Goal: Task Accomplishment & Management: Use online tool/utility

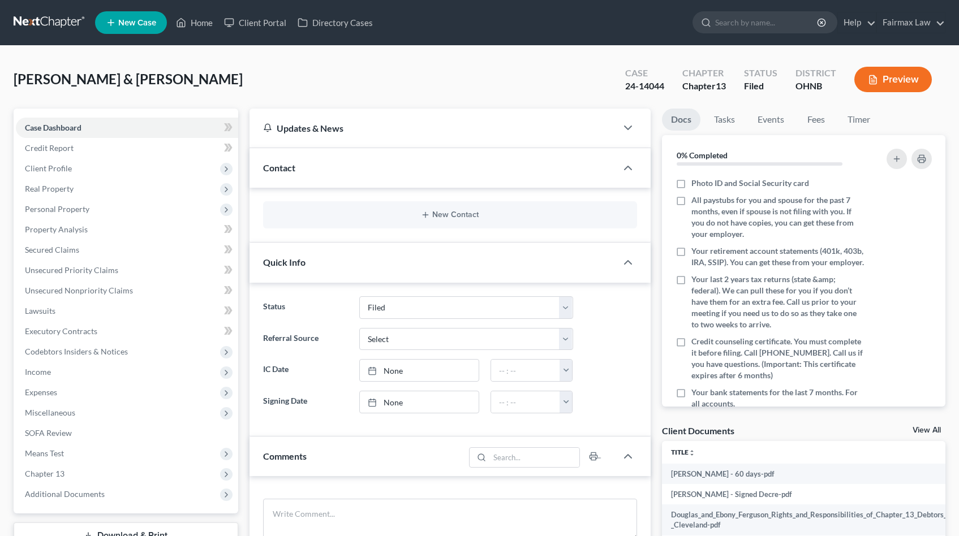
select select "2"
click at [41, 497] on span "Additional Documents" at bounding box center [65, 494] width 80 height 10
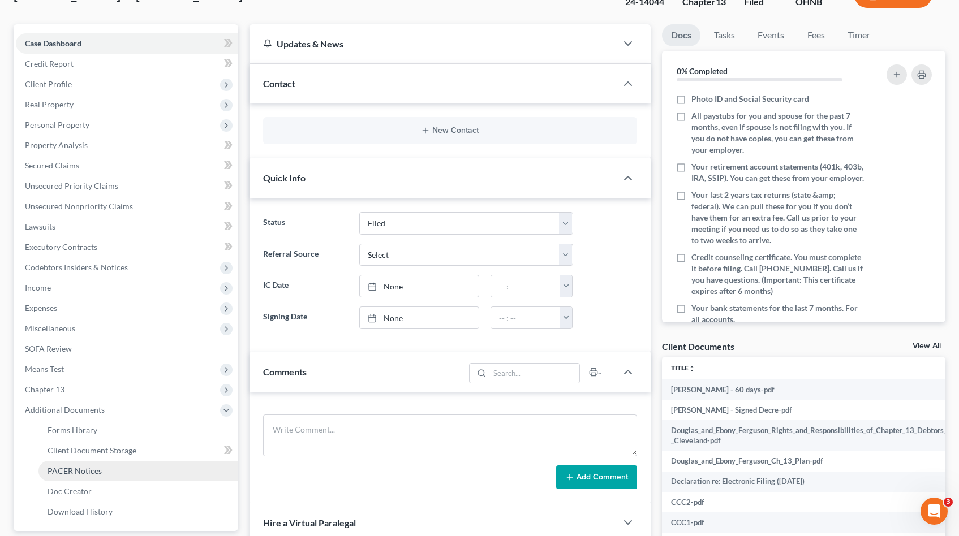
click at [50, 474] on span "PACER Notices" at bounding box center [75, 471] width 54 height 10
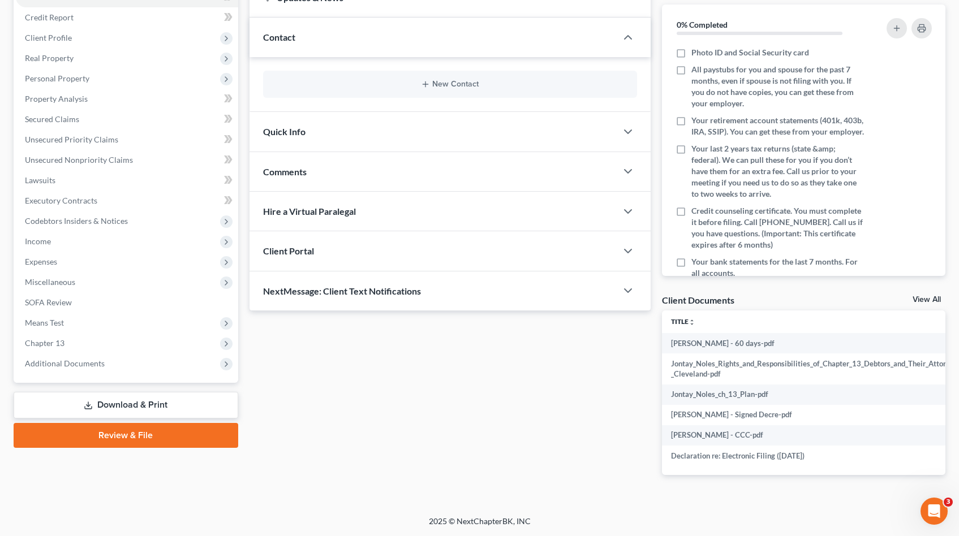
click at [114, 361] on span "Additional Documents" at bounding box center [127, 363] width 222 height 20
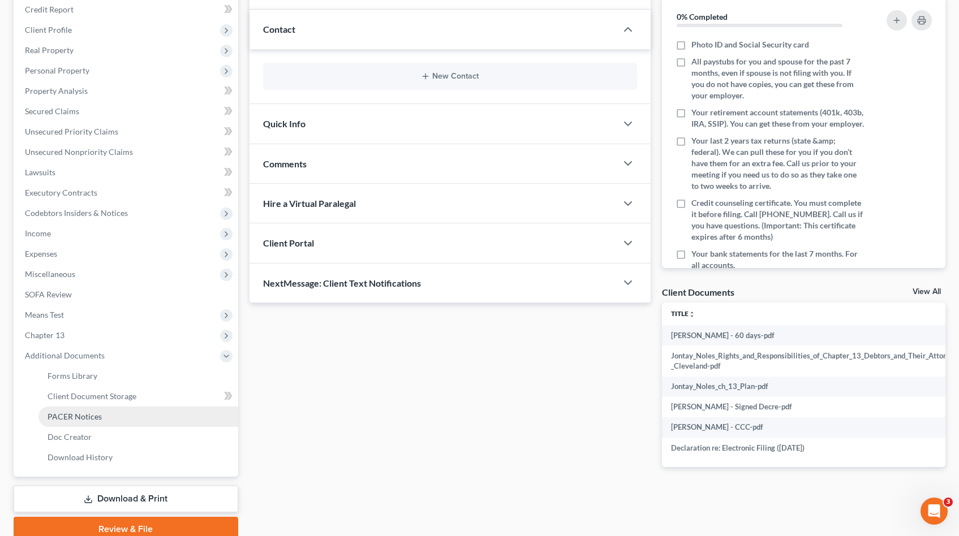
click at [92, 424] on link "PACER Notices" at bounding box center [138, 417] width 200 height 20
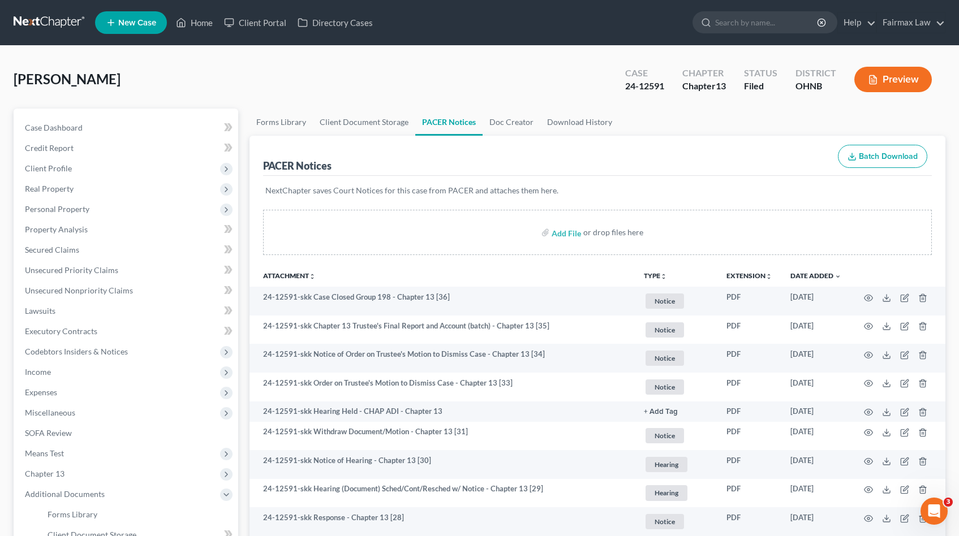
click at [649, 83] on div "24-12591" at bounding box center [644, 86] width 39 height 13
copy div "24-12591"
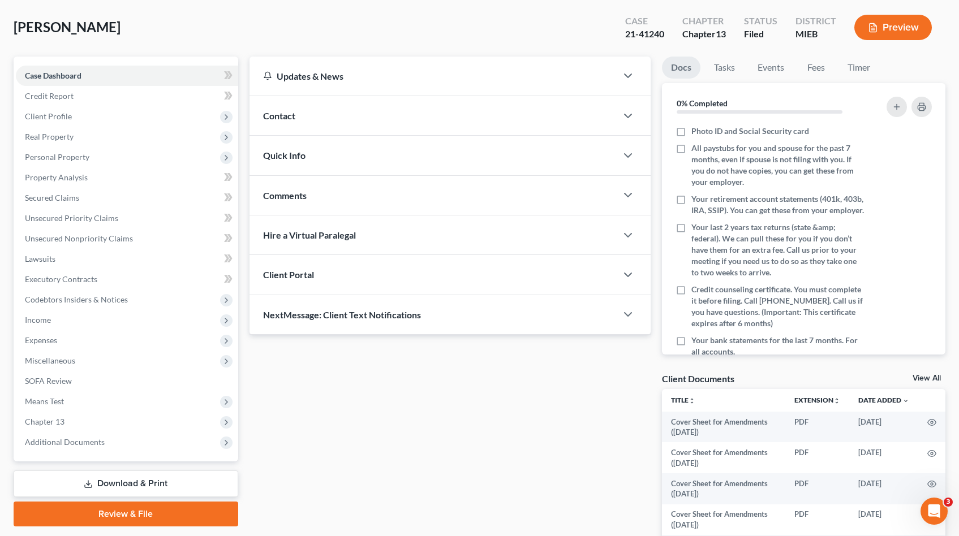
scroll to position [192, 0]
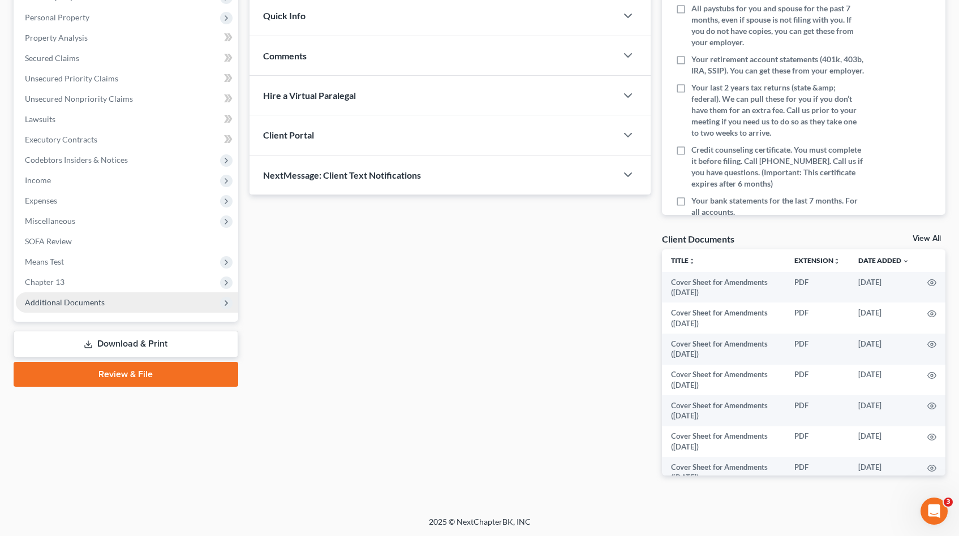
click at [53, 304] on span "Additional Documents" at bounding box center [65, 302] width 80 height 10
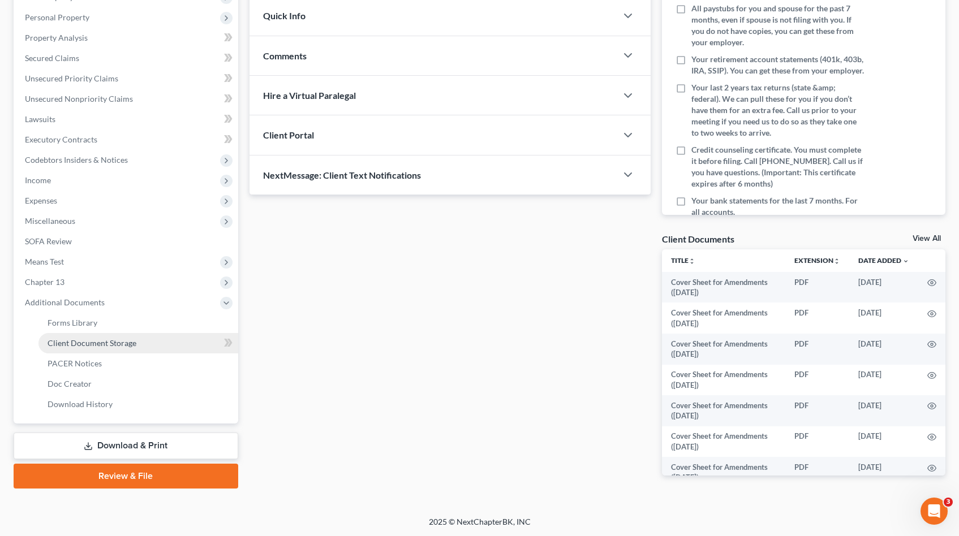
click at [61, 347] on link "Client Document Storage" at bounding box center [138, 343] width 200 height 20
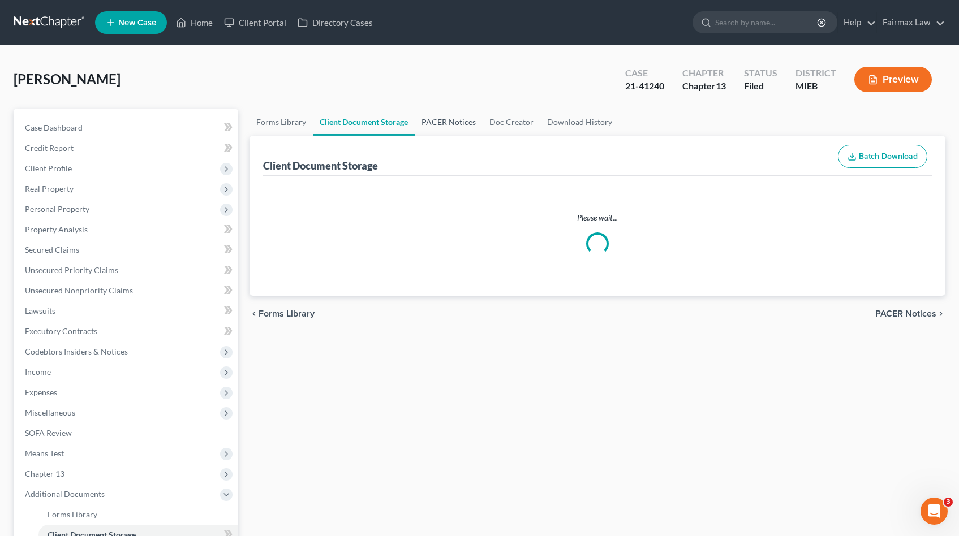
click at [461, 127] on link "PACER Notices" at bounding box center [449, 122] width 68 height 27
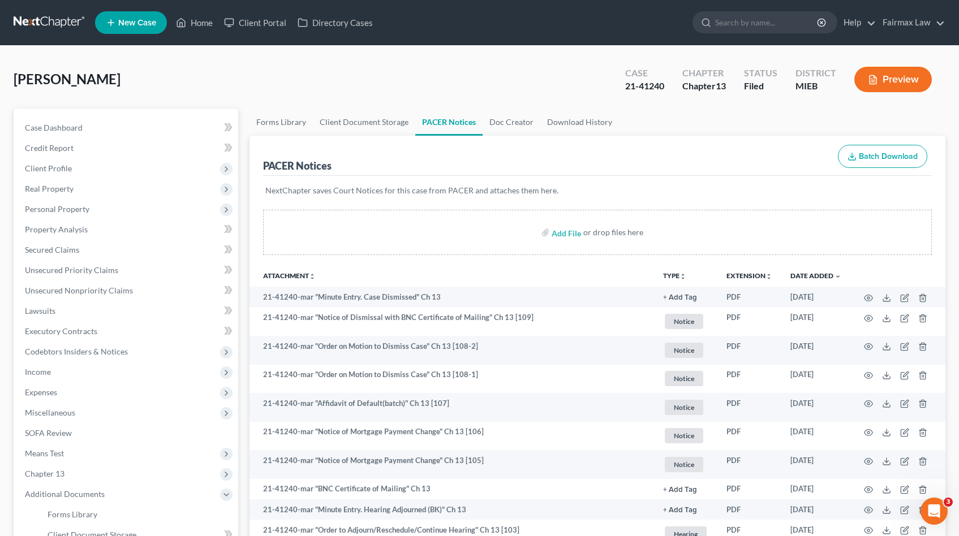
click at [646, 87] on div "21-41240" at bounding box center [644, 86] width 39 height 13
copy div "21-41240"
click at [658, 87] on div "21-41240" at bounding box center [644, 86] width 39 height 13
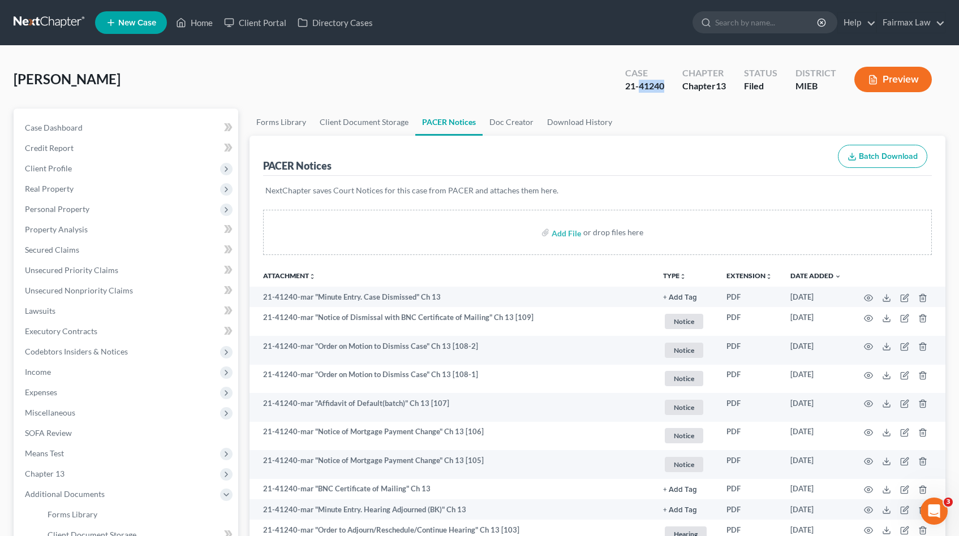
click at [658, 87] on div "21-41240" at bounding box center [644, 86] width 39 height 13
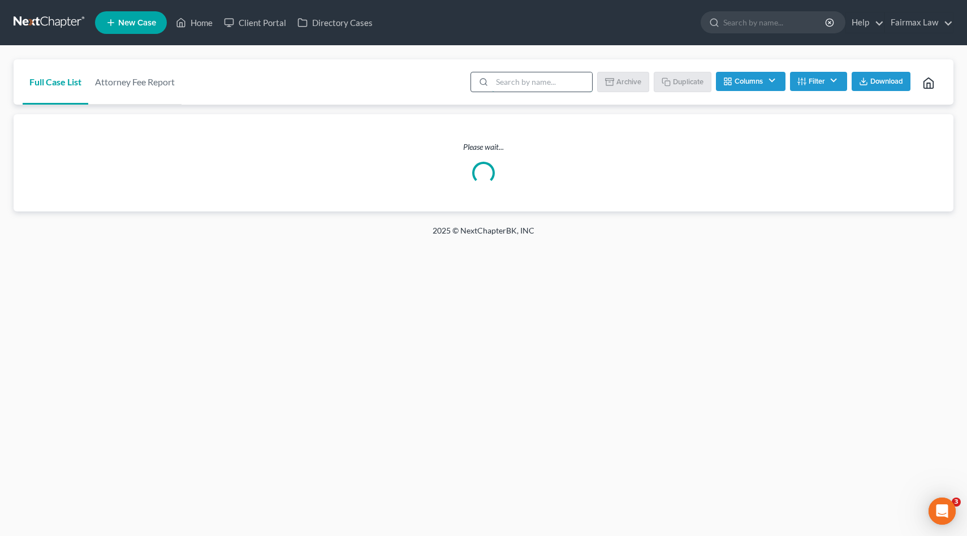
click at [534, 79] on input "search" at bounding box center [542, 81] width 100 height 19
type input "noles"
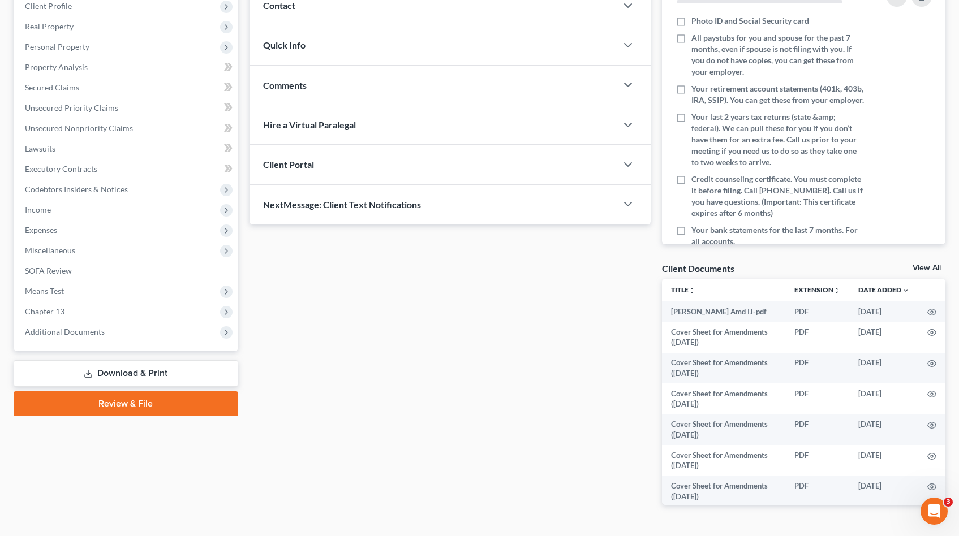
scroll to position [177, 0]
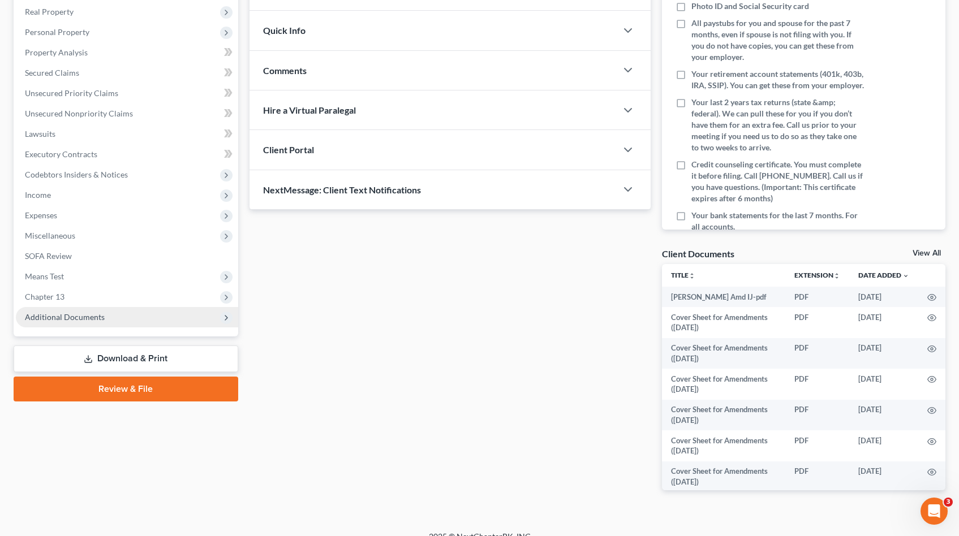
click at [107, 316] on span "Additional Documents" at bounding box center [127, 317] width 222 height 20
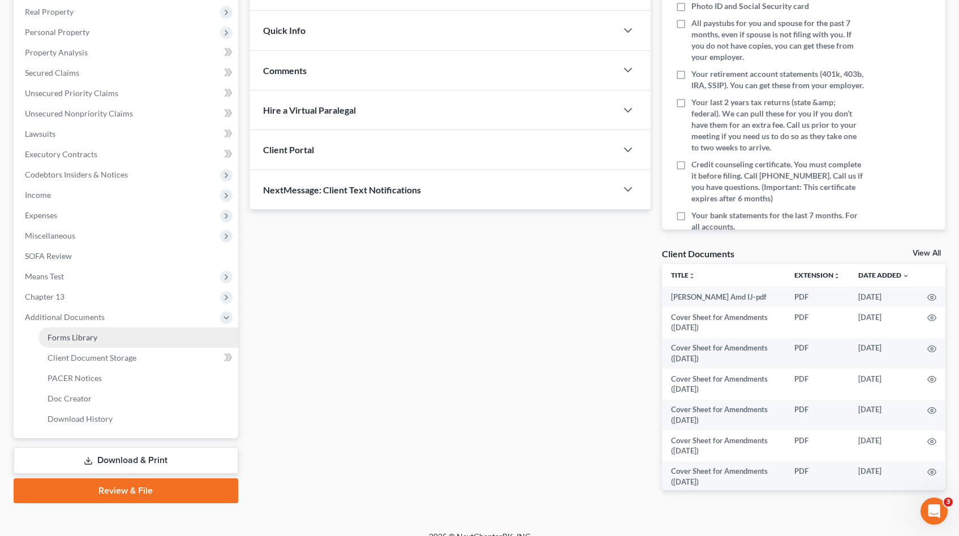
click at [120, 335] on link "Forms Library" at bounding box center [138, 337] width 200 height 20
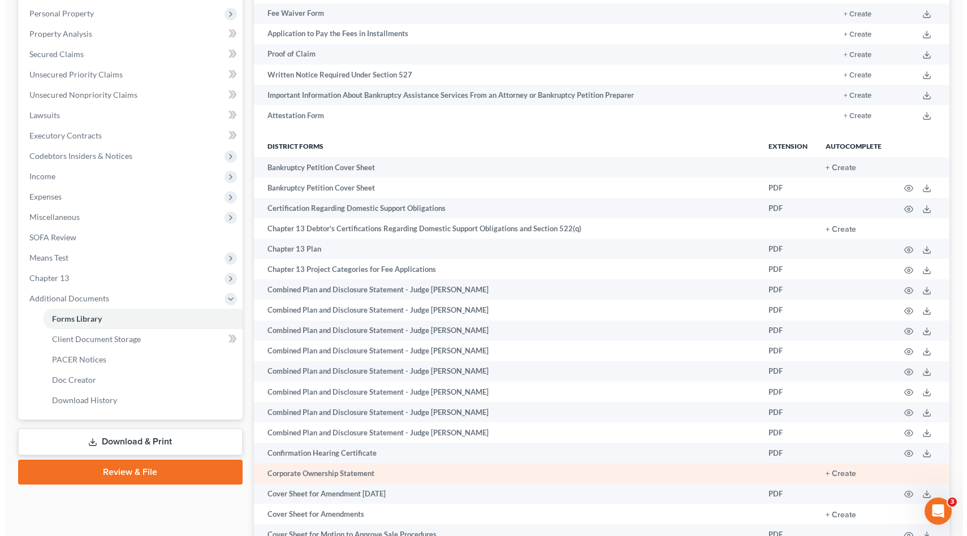
scroll to position [389, 0]
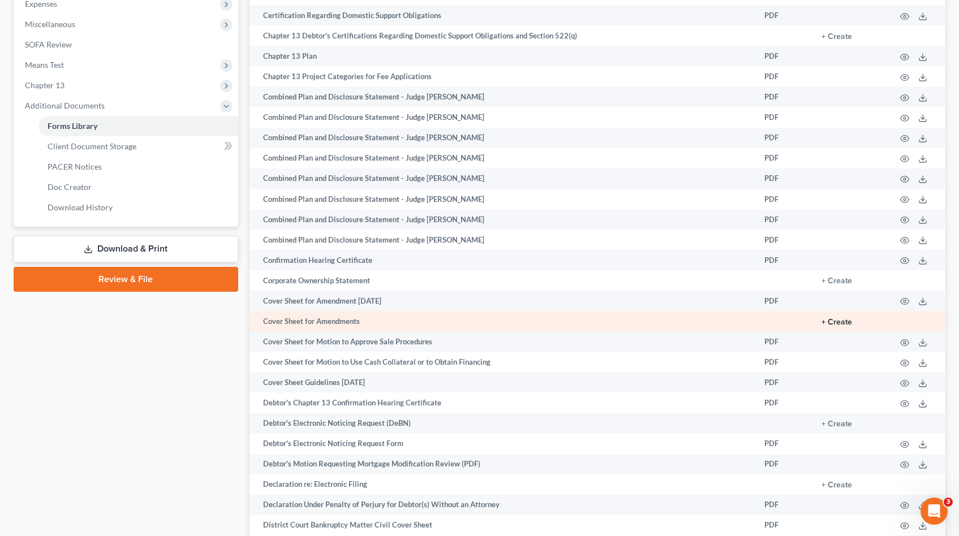
click at [839, 321] on button "+ Create" at bounding box center [836, 322] width 31 height 8
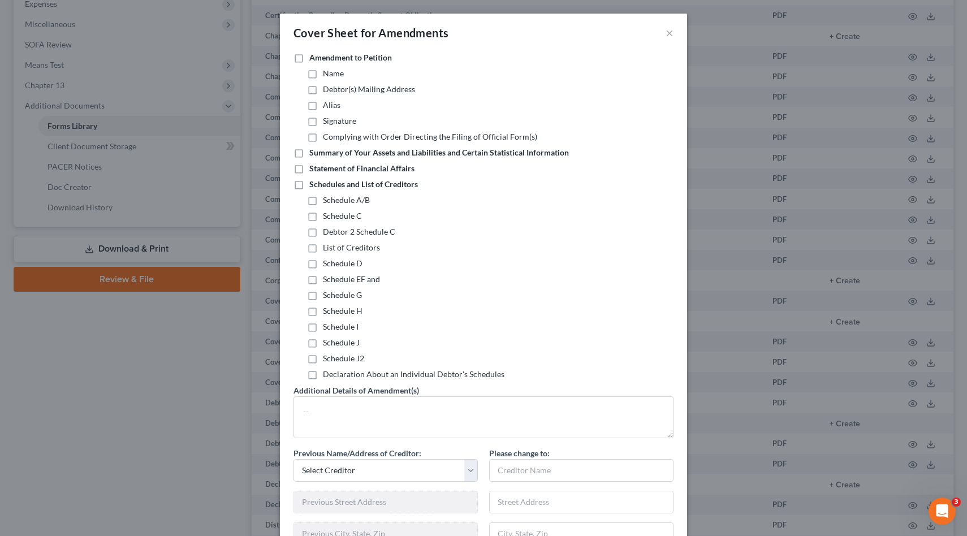
click at [309, 188] on label "Schedules and List of Creditors" at bounding box center [363, 184] width 109 height 11
click at [314, 186] on input "Schedules and List of Creditors" at bounding box center [317, 182] width 7 height 7
checkbox input "true"
click at [323, 328] on label "Schedule I" at bounding box center [341, 326] width 36 height 11
click at [327, 328] on input "Schedule I" at bounding box center [330, 324] width 7 height 7
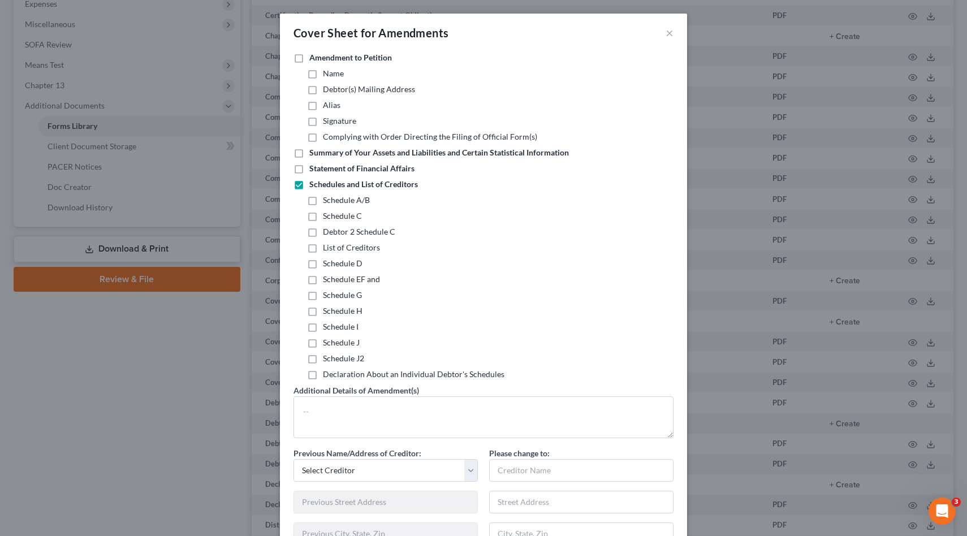
checkbox input "true"
drag, startPoint x: 308, startPoint y: 340, endPoint x: 434, endPoint y: 295, distance: 134.7
click at [323, 340] on label "Schedule J" at bounding box center [341, 342] width 37 height 11
click at [327, 340] on input "Schedule J" at bounding box center [330, 340] width 7 height 7
checkbox input "true"
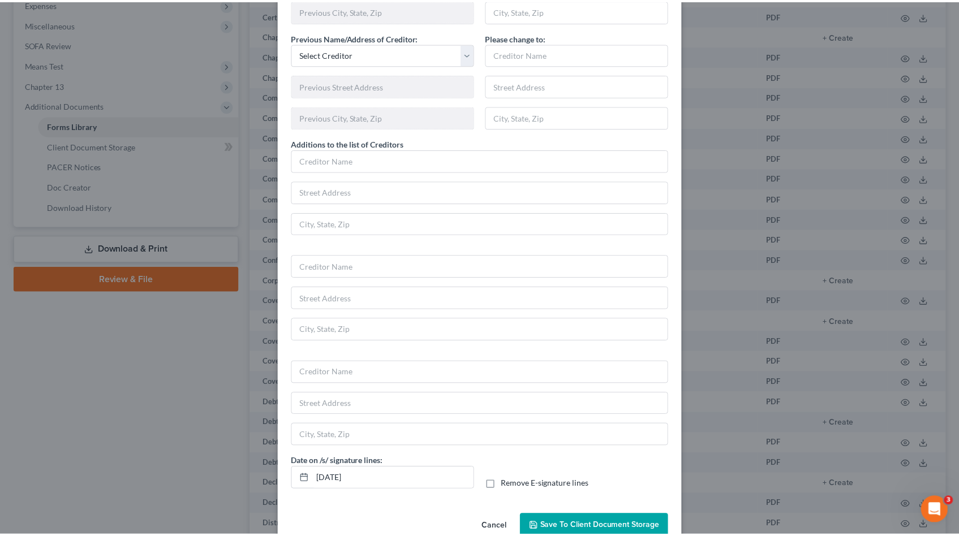
scroll to position [654, 0]
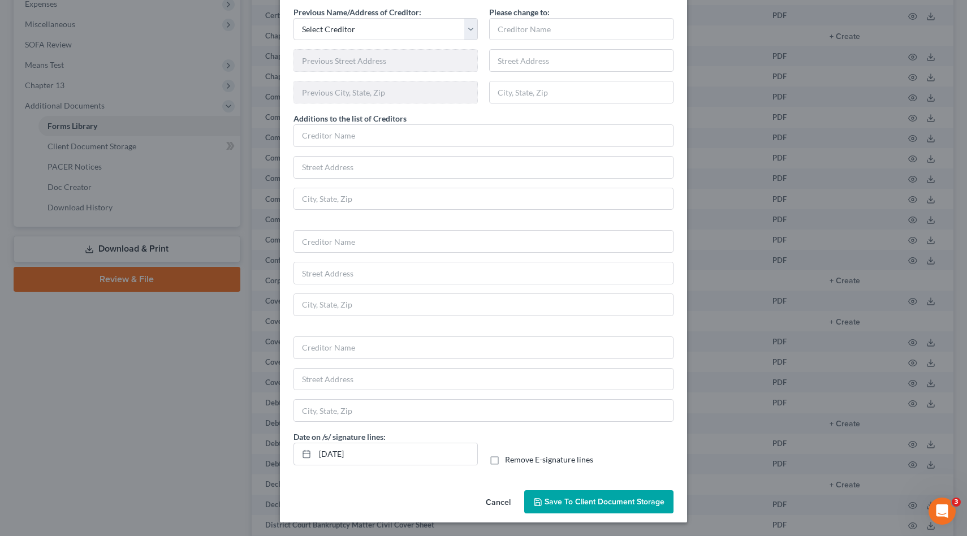
click at [580, 511] on button "Save to Client Document Storage" at bounding box center [598, 502] width 149 height 24
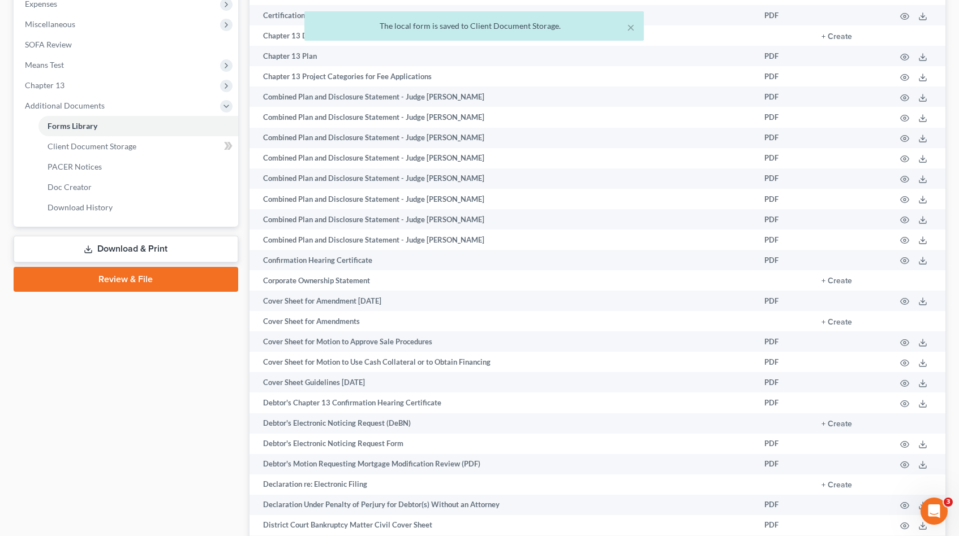
click at [200, 251] on link "Download & Print" at bounding box center [126, 249] width 225 height 27
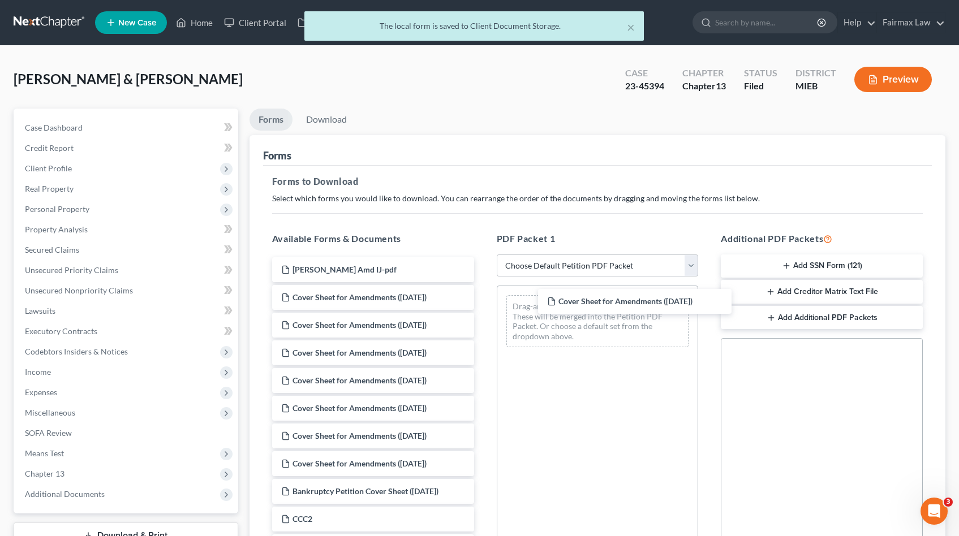
drag, startPoint x: 361, startPoint y: 271, endPoint x: 610, endPoint y: 310, distance: 251.3
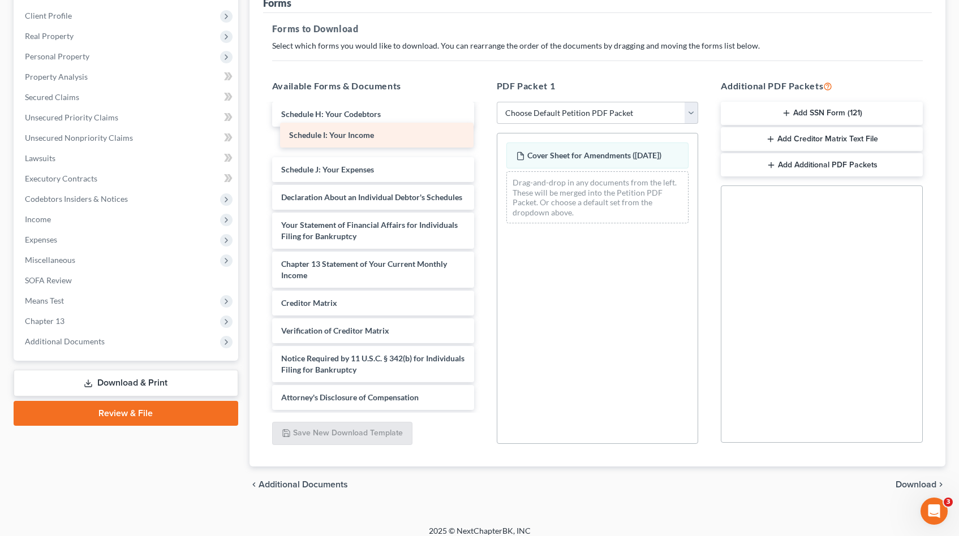
scroll to position [542, 0]
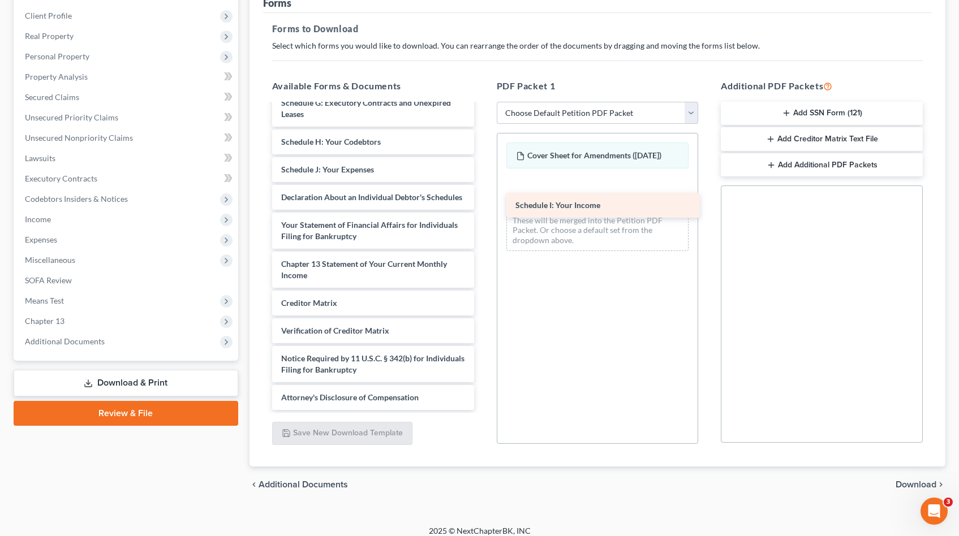
drag, startPoint x: 365, startPoint y: 128, endPoint x: 597, endPoint y: 200, distance: 242.2
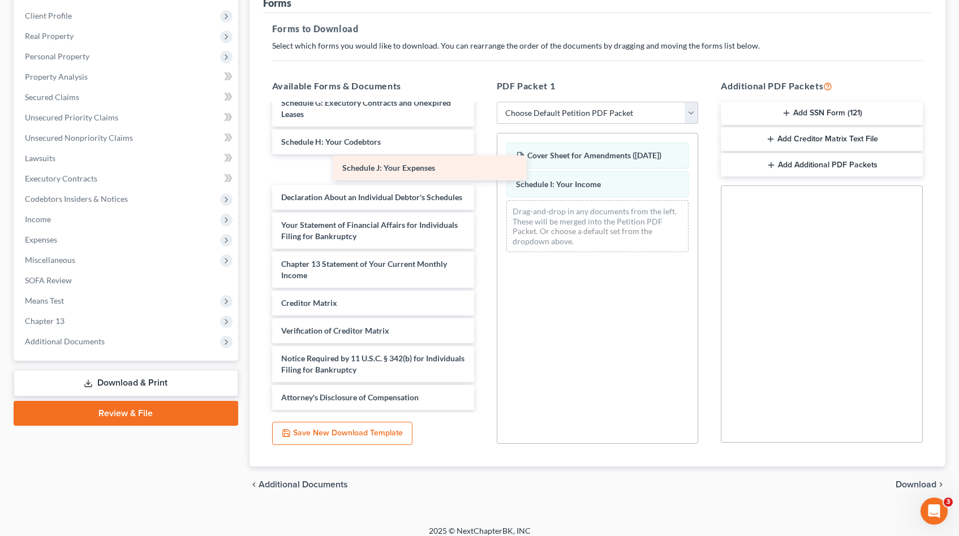
scroll to position [514, 0]
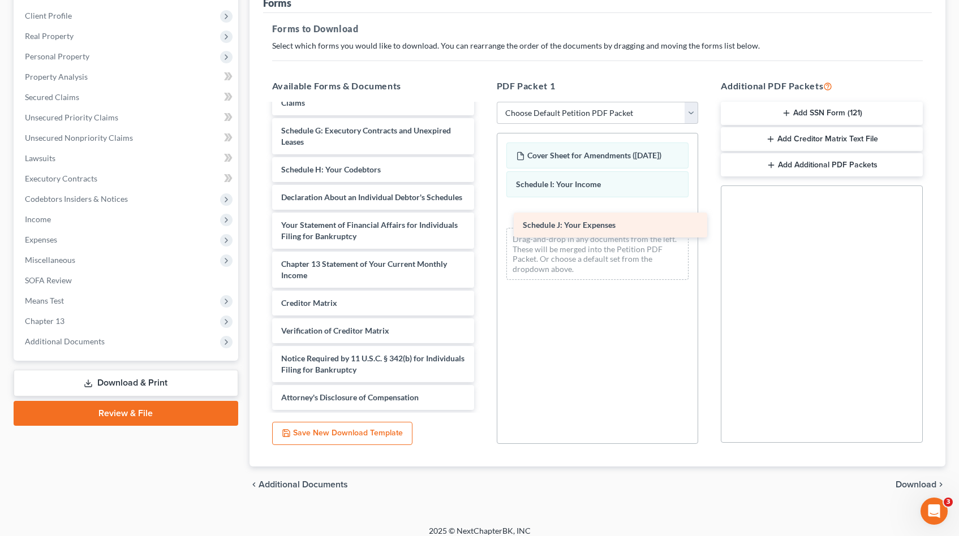
drag, startPoint x: 371, startPoint y: 163, endPoint x: 612, endPoint y: 231, distance: 250.8
click at [483, 231] on div "Schedule J: Your Expenses Karagozian Amd IJ-pdf Cover Sheet for Amendments (08/…" at bounding box center [373, 11] width 220 height 797
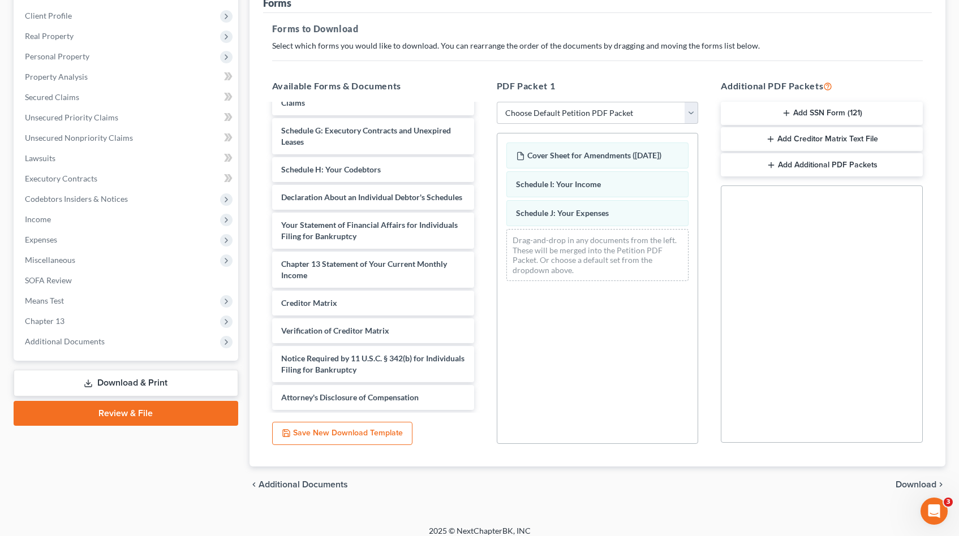
click at [916, 480] on span "Download" at bounding box center [915, 484] width 41 height 9
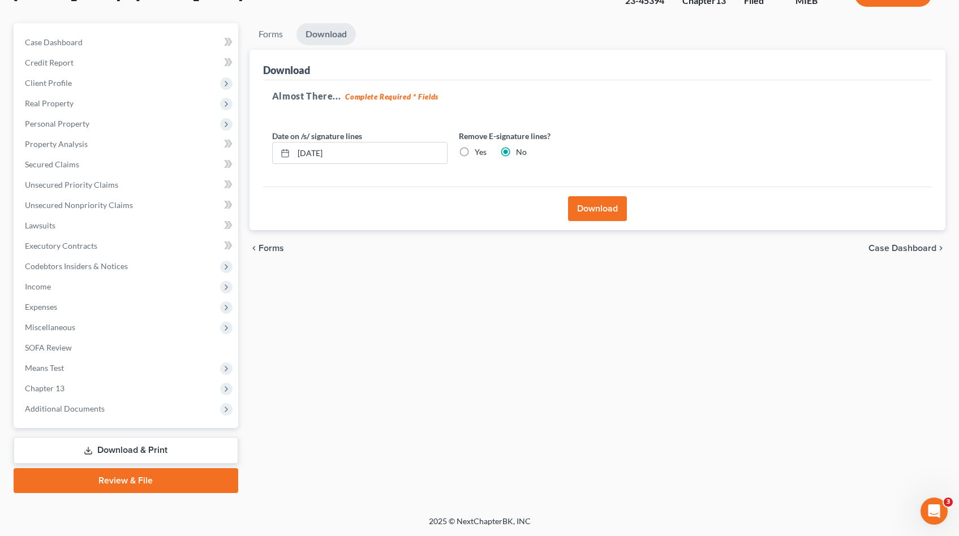
scroll to position [84, 0]
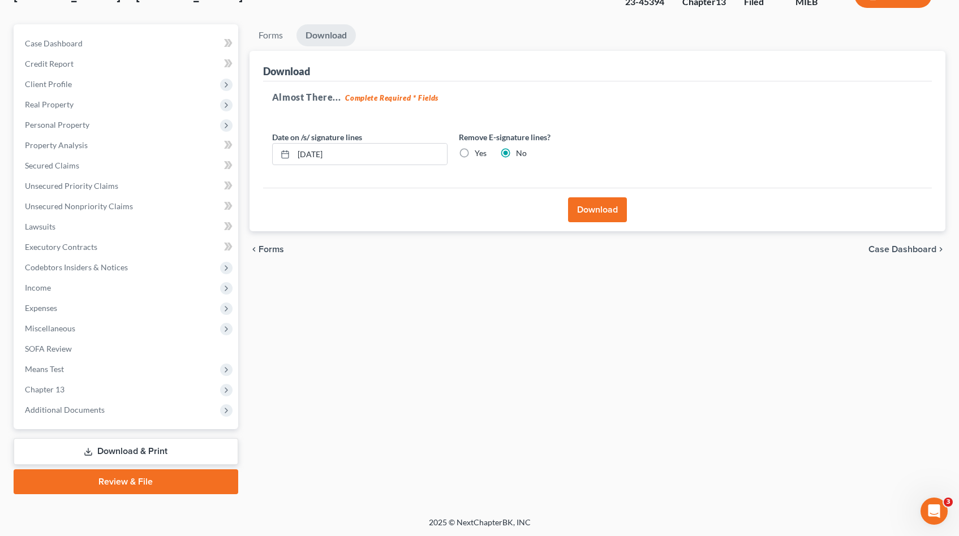
click at [579, 216] on button "Download" at bounding box center [597, 209] width 59 height 25
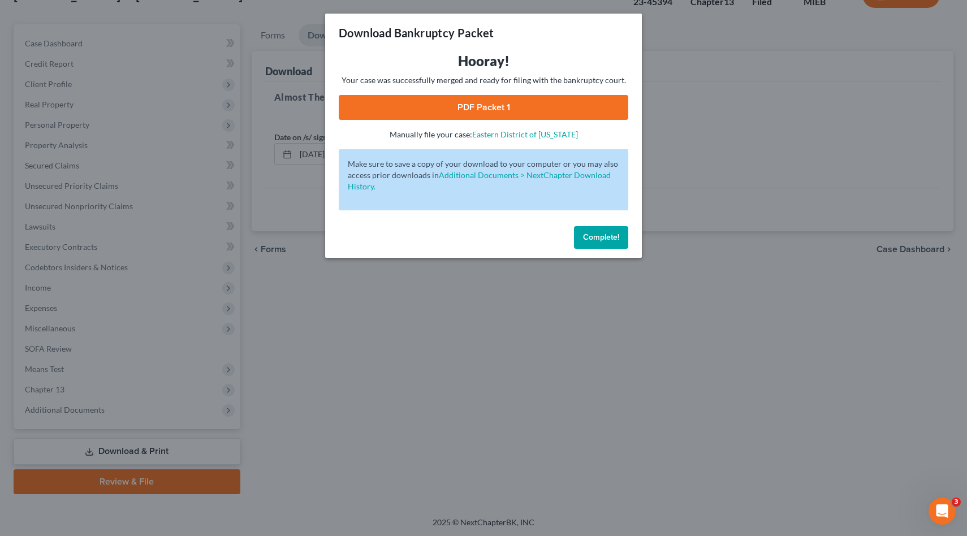
click at [538, 108] on link "PDF Packet 1" at bounding box center [484, 107] width 290 height 25
click at [620, 234] on button "Complete!" at bounding box center [601, 237] width 54 height 23
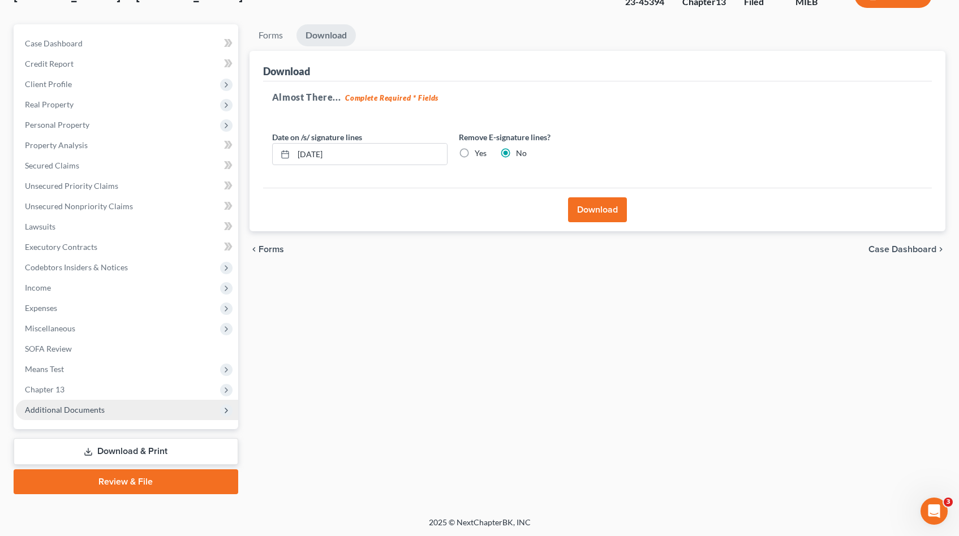
click at [59, 412] on span "Additional Documents" at bounding box center [65, 410] width 80 height 10
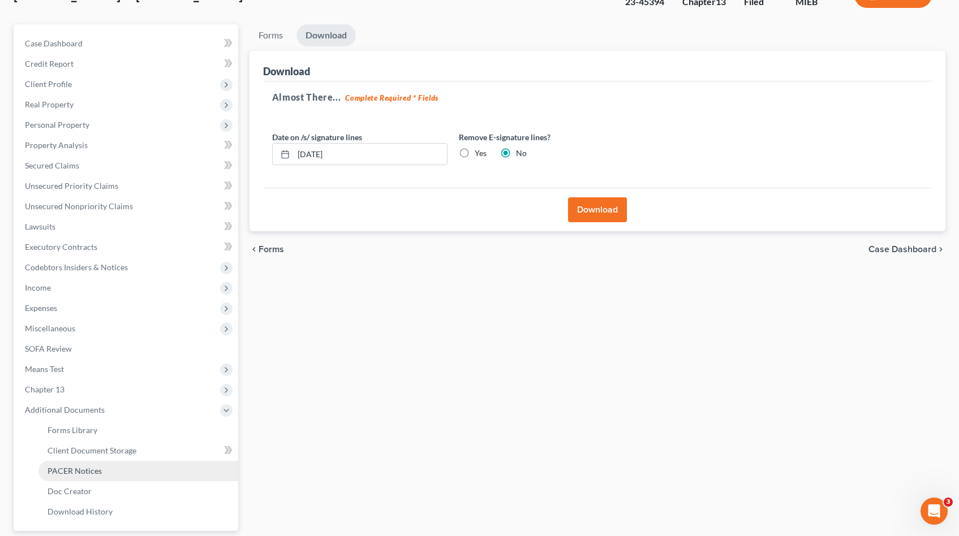
click at [64, 478] on link "PACER Notices" at bounding box center [138, 471] width 200 height 20
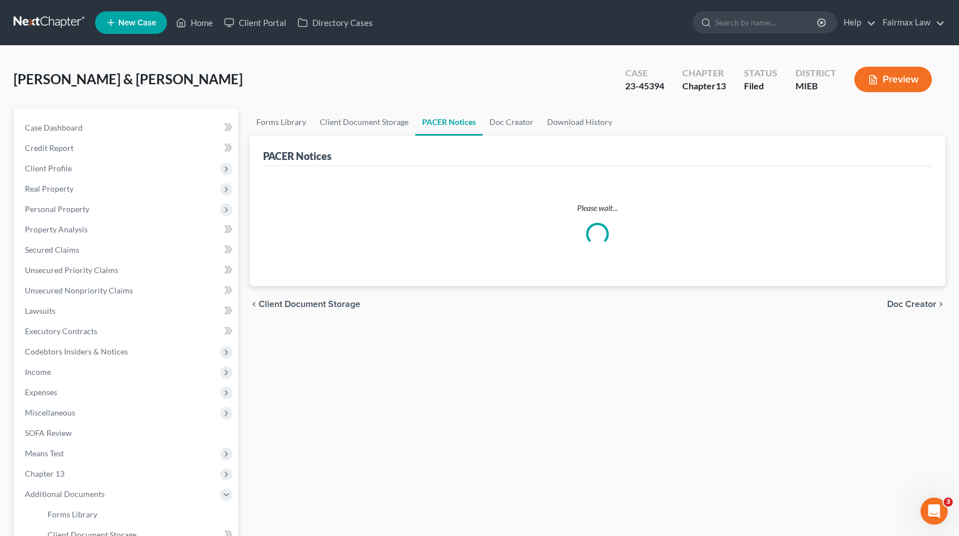
click at [489, 72] on div "Karagozian, Brandon & Amanda Upgraded Case 23-45394 Chapter Chapter 13 Status F…" at bounding box center [479, 83] width 931 height 49
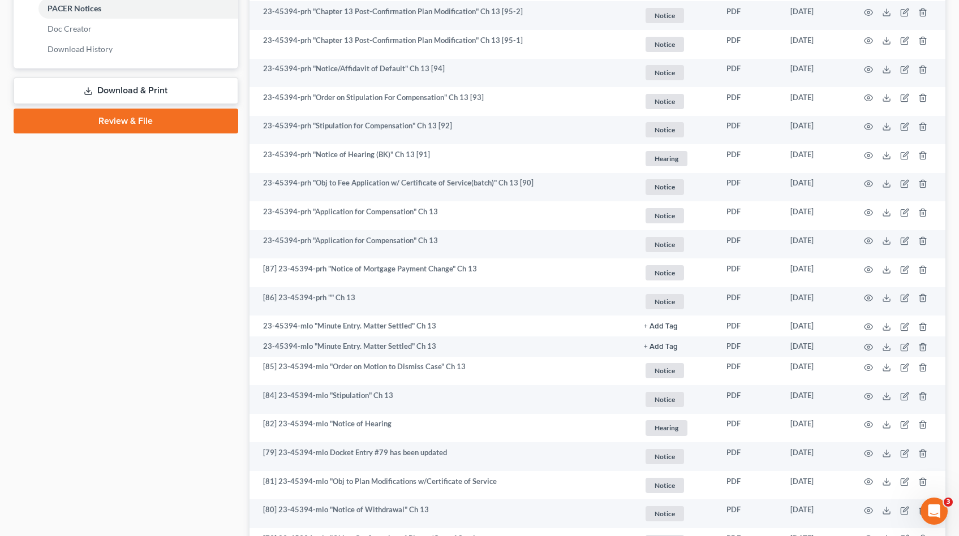
scroll to position [1448, 0]
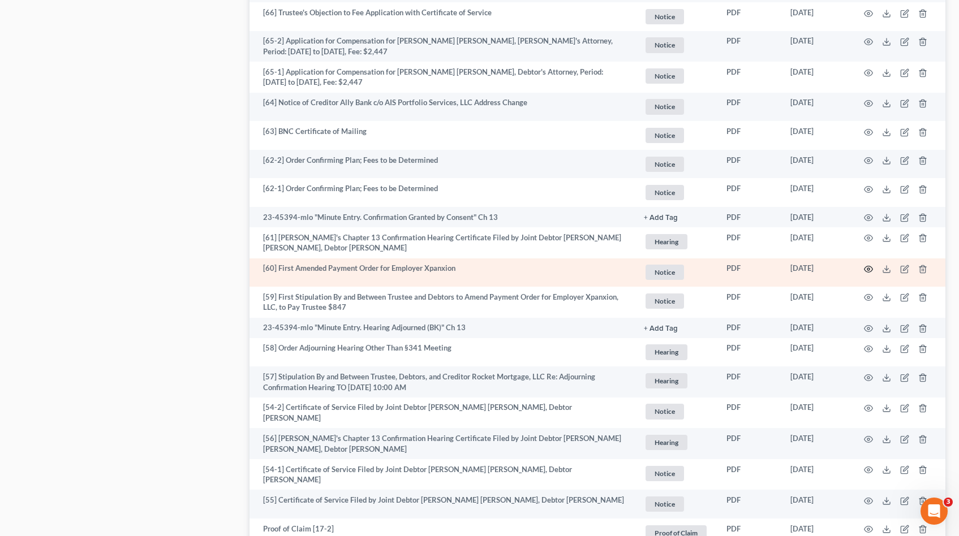
click at [866, 270] on icon "button" at bounding box center [868, 269] width 9 height 9
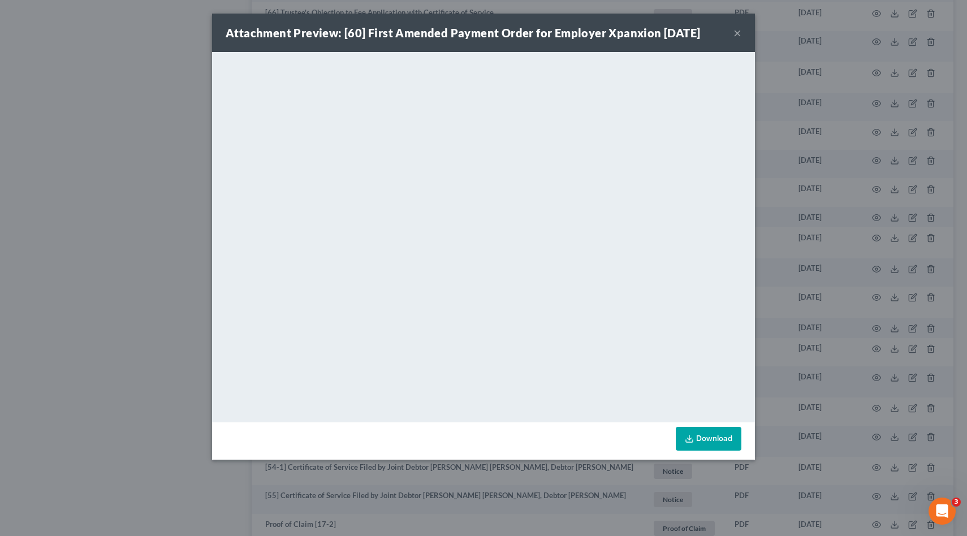
click at [805, 264] on div "Attachment Preview: [60] First Amended Payment Order for Employer Xpanxion 03/0…" at bounding box center [483, 268] width 967 height 536
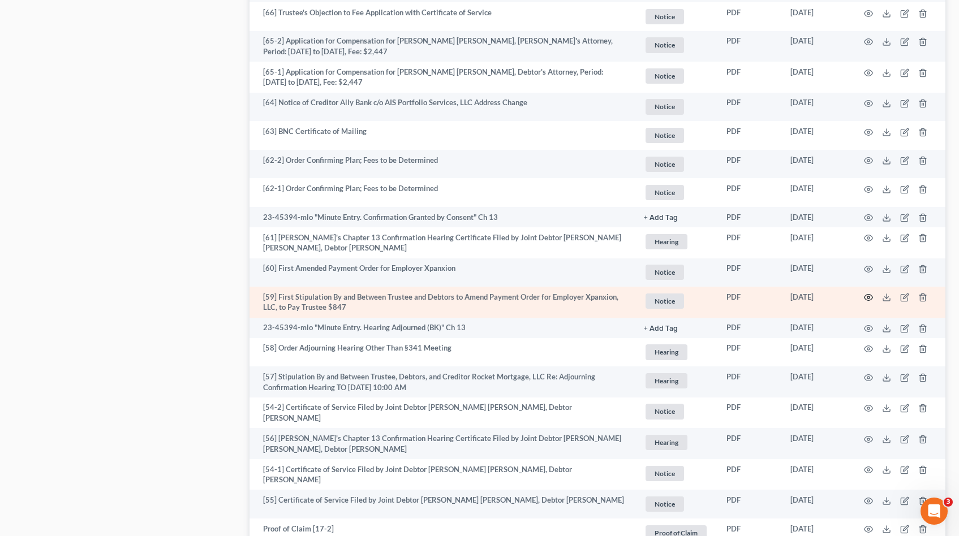
click at [870, 294] on icon "button" at bounding box center [868, 297] width 9 height 9
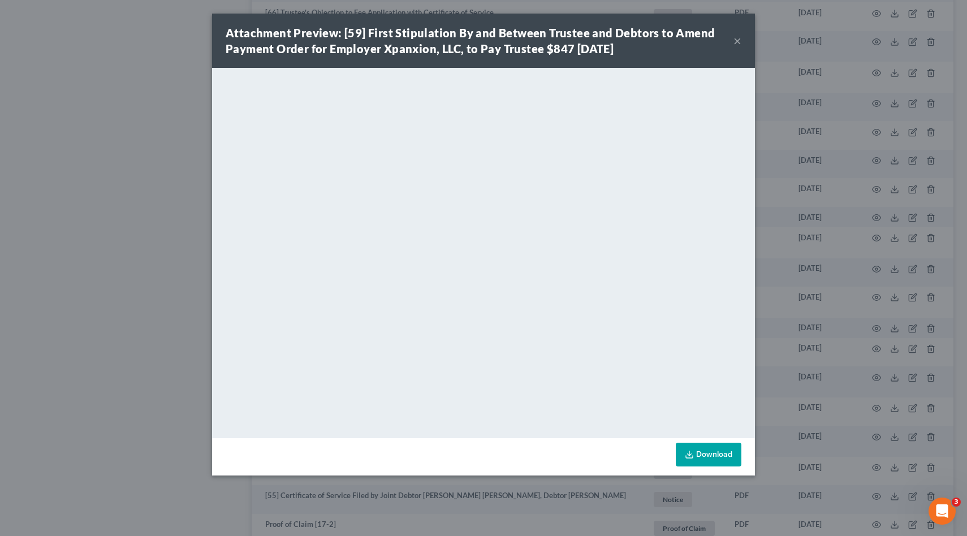
click at [839, 325] on div "Attachment Preview: [59] First Stipulation By and Between Trustee and Debtors t…" at bounding box center [483, 268] width 967 height 536
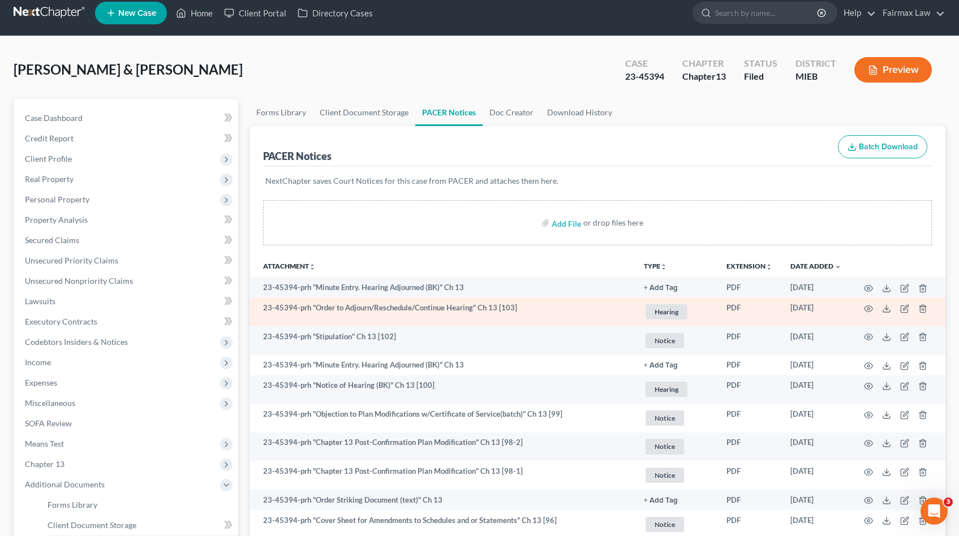
scroll to position [10, 0]
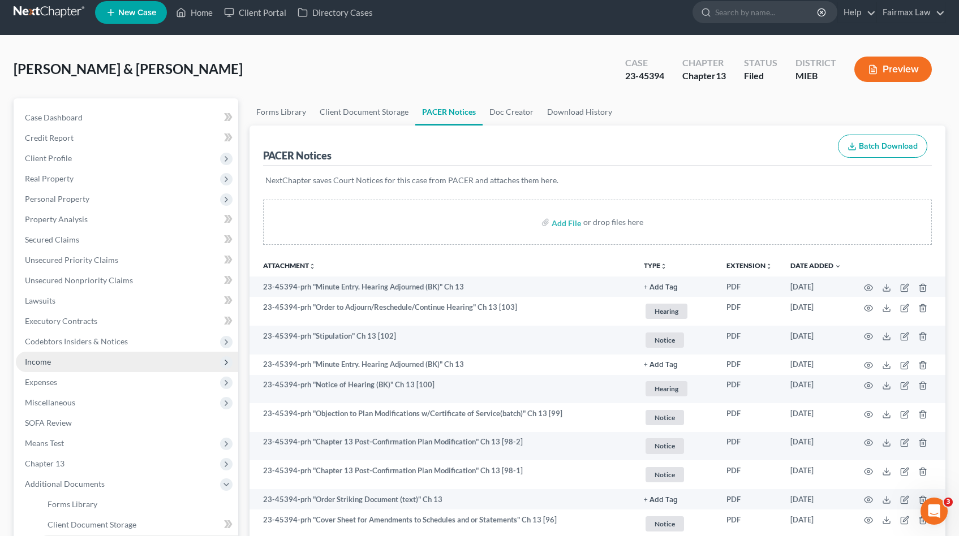
click at [38, 369] on span "Income" at bounding box center [127, 362] width 222 height 20
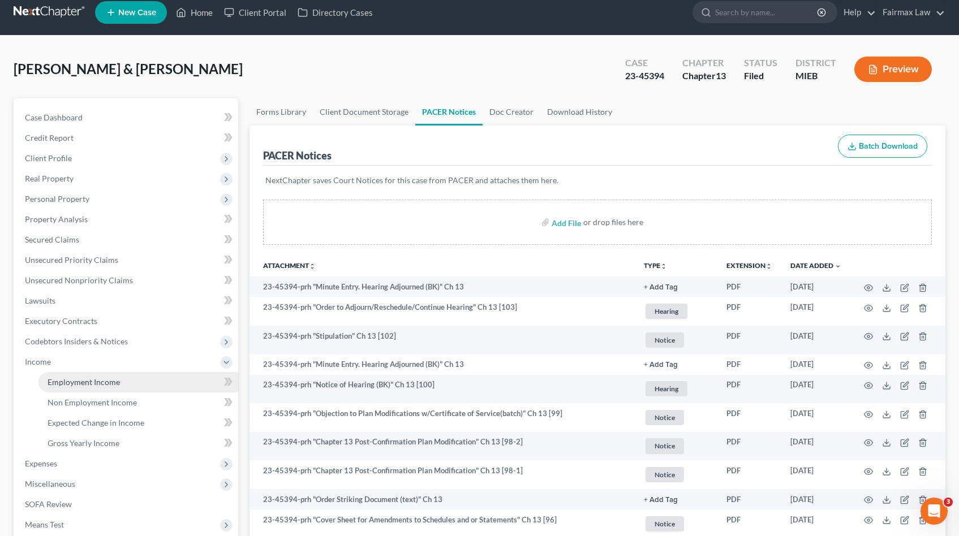
click at [78, 376] on link "Employment Income" at bounding box center [138, 382] width 200 height 20
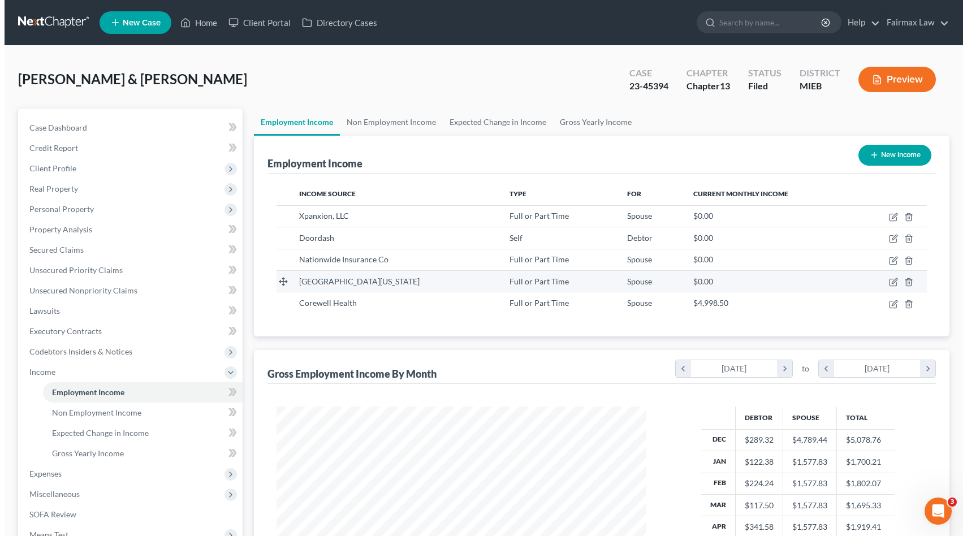
scroll to position [202, 392]
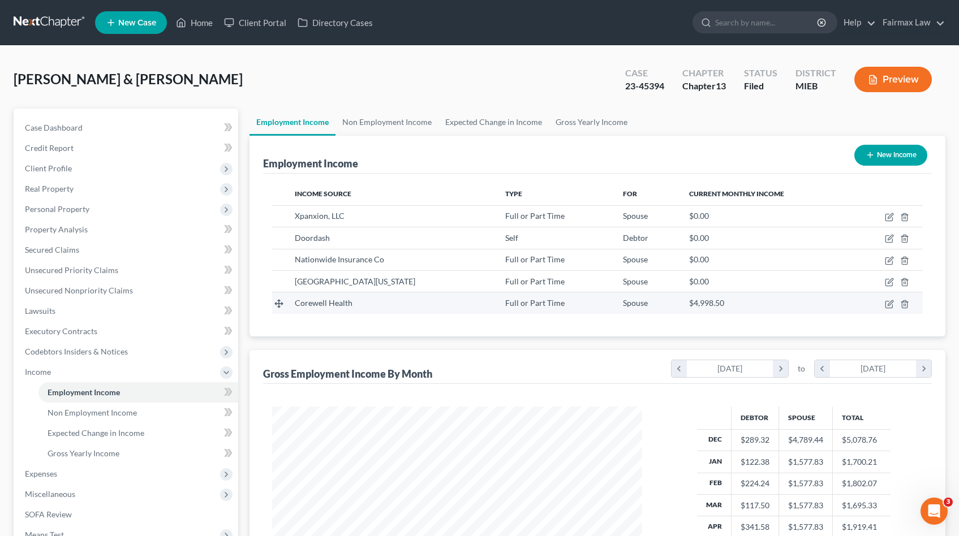
click at [884, 300] on td at bounding box center [886, 302] width 71 height 21
click at [887, 302] on icon "button" at bounding box center [889, 304] width 9 height 9
select select "0"
select select "23"
select select "2"
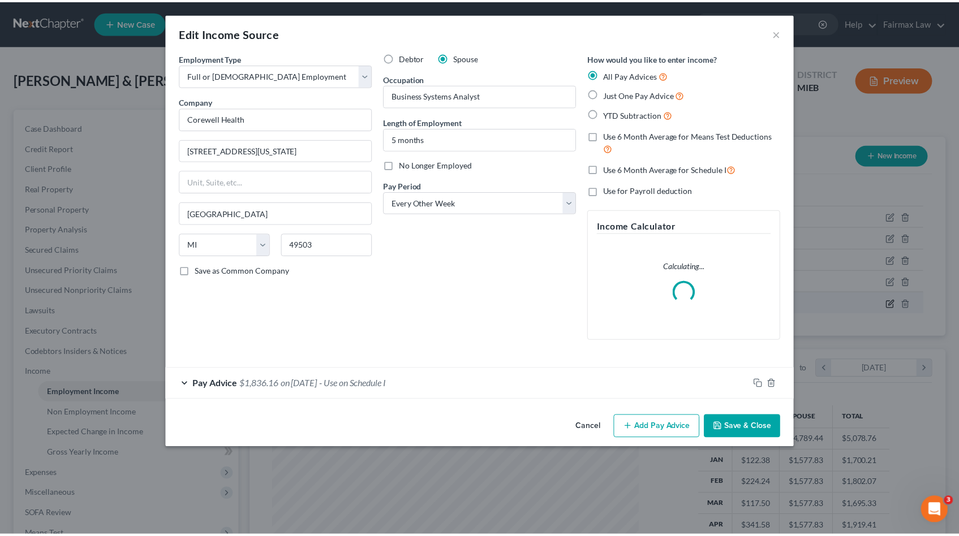
scroll to position [202, 396]
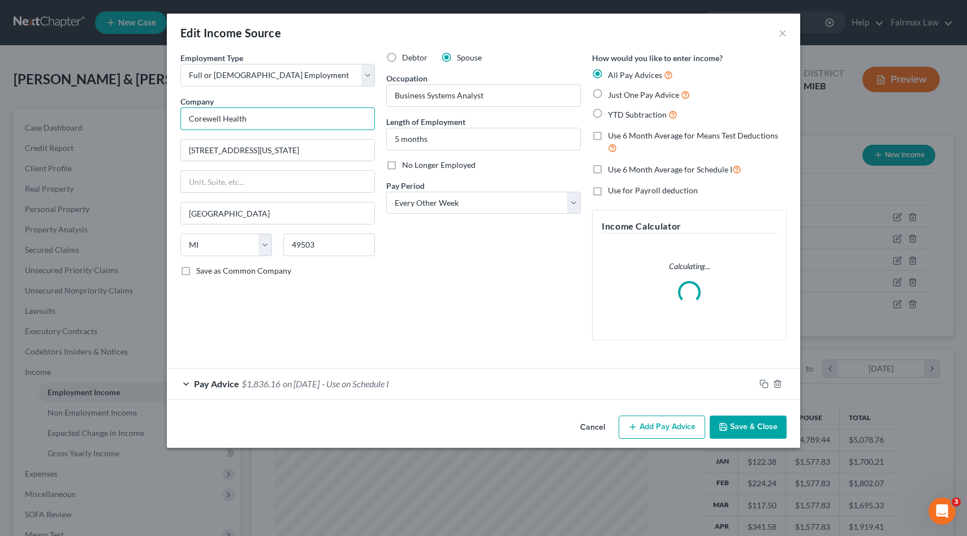
click at [272, 124] on input "Corewell Health" at bounding box center [277, 118] width 195 height 23
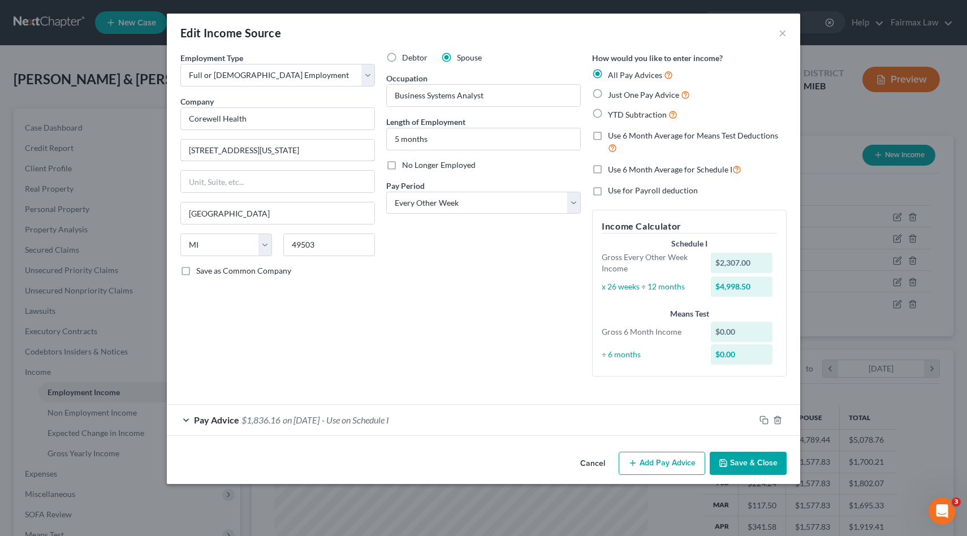
drag, startPoint x: 247, startPoint y: 150, endPoint x: 0, endPoint y: 144, distance: 247.2
click at [0, 144] on div "Edit Income Source × Employment Type * Select Full or Part Time Employment Self…" at bounding box center [483, 268] width 967 height 536
drag, startPoint x: 249, startPoint y: 210, endPoint x: 91, endPoint y: 210, distance: 157.8
click at [69, 206] on div "Edit Income Source × Employment Type * Select Full or Part Time Employment Self…" at bounding box center [483, 268] width 967 height 536
click at [297, 240] on input "49503" at bounding box center [329, 245] width 92 height 23
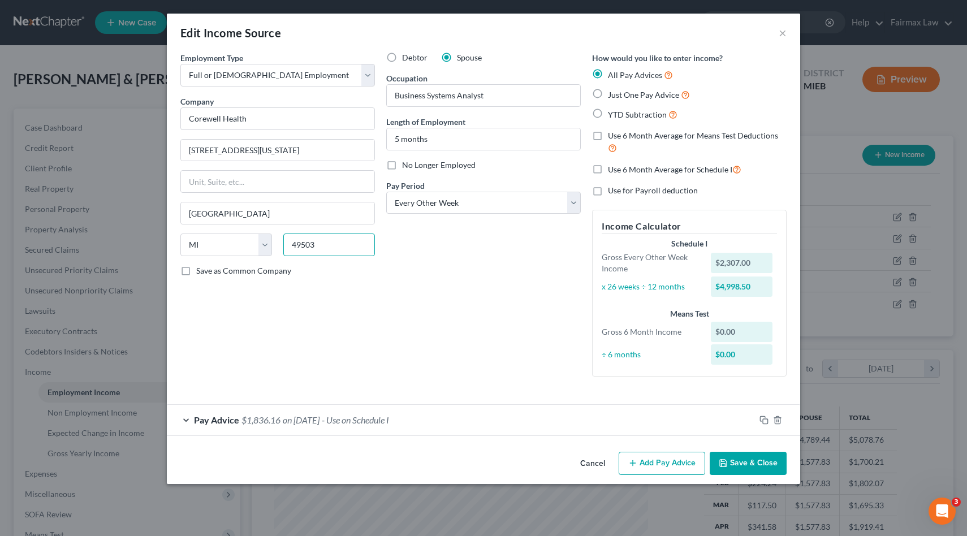
click at [297, 240] on input "49503" at bounding box center [329, 245] width 92 height 23
click at [861, 192] on div "Edit Income Source × Employment Type * Select Full or Part Time Employment Self…" at bounding box center [483, 268] width 967 height 536
click at [787, 31] on div "Edit Income Source ×" at bounding box center [483, 33] width 633 height 38
click at [781, 30] on button "×" at bounding box center [783, 33] width 8 height 14
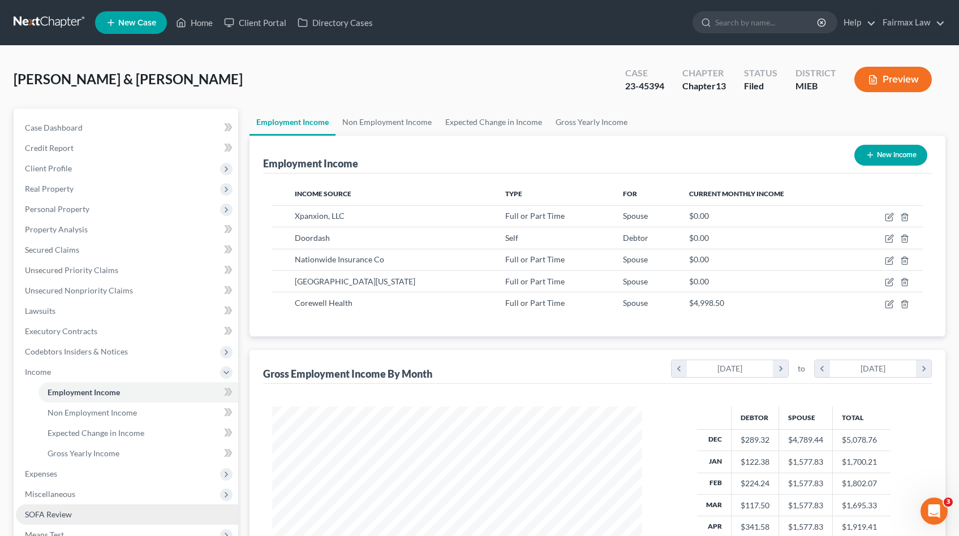
scroll to position [179, 0]
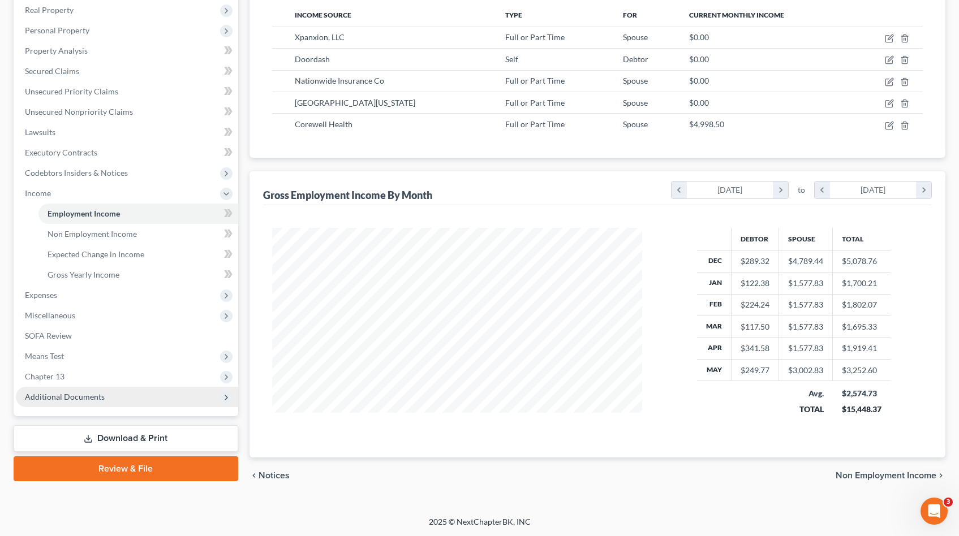
click at [90, 398] on span "Additional Documents" at bounding box center [65, 397] width 80 height 10
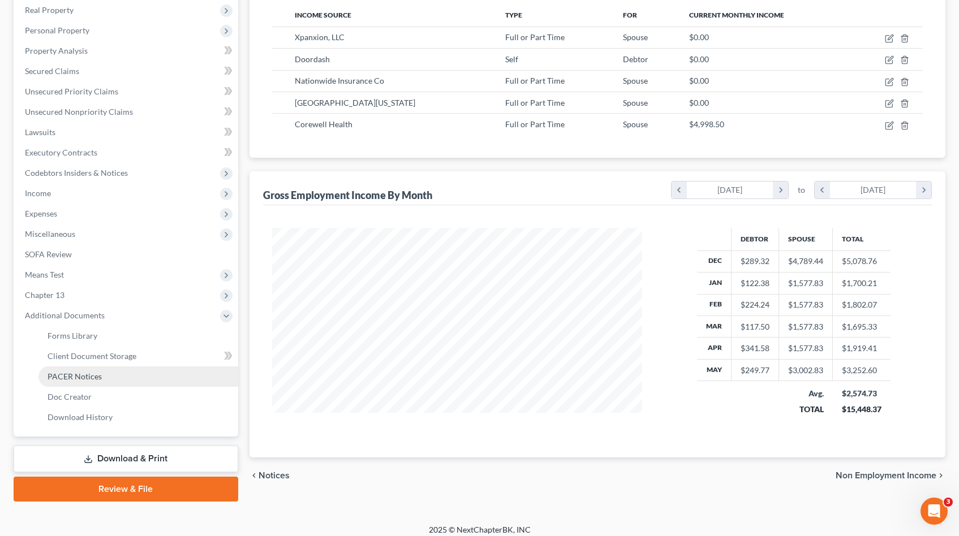
click at [81, 373] on span "PACER Notices" at bounding box center [75, 377] width 54 height 10
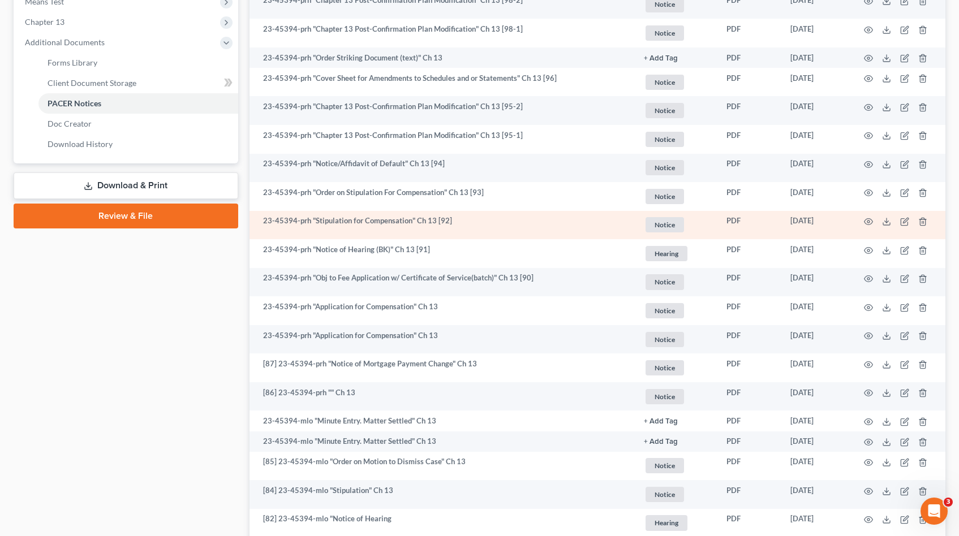
scroll to position [1448, 0]
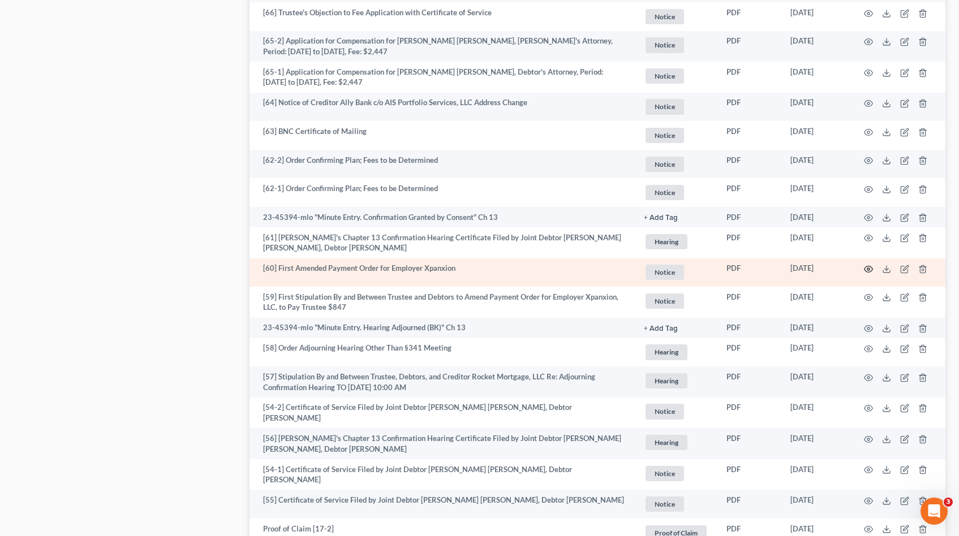
click at [870, 268] on icon "button" at bounding box center [868, 269] width 9 height 9
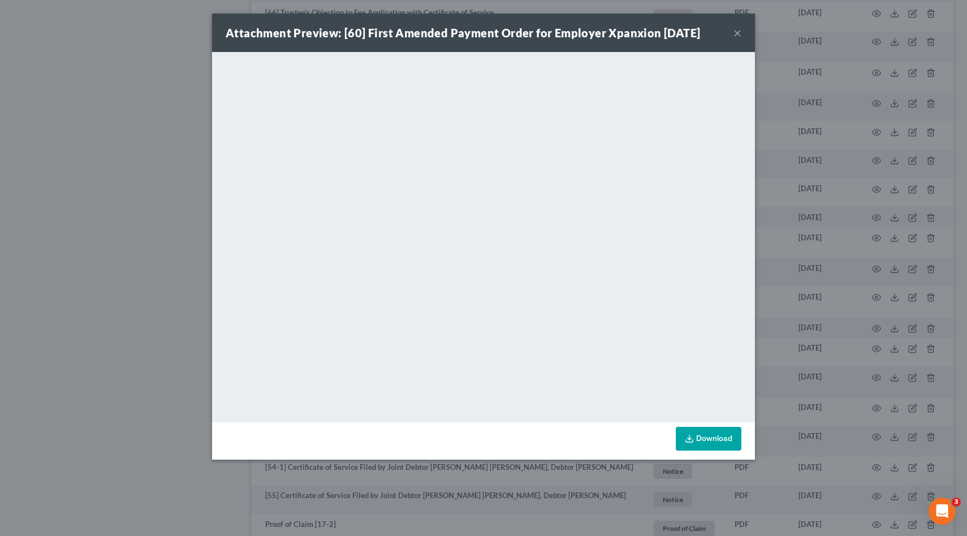
click at [913, 220] on div "Attachment Preview: [60] First Amended Payment Order for Employer Xpanxion 03/0…" at bounding box center [483, 268] width 967 height 536
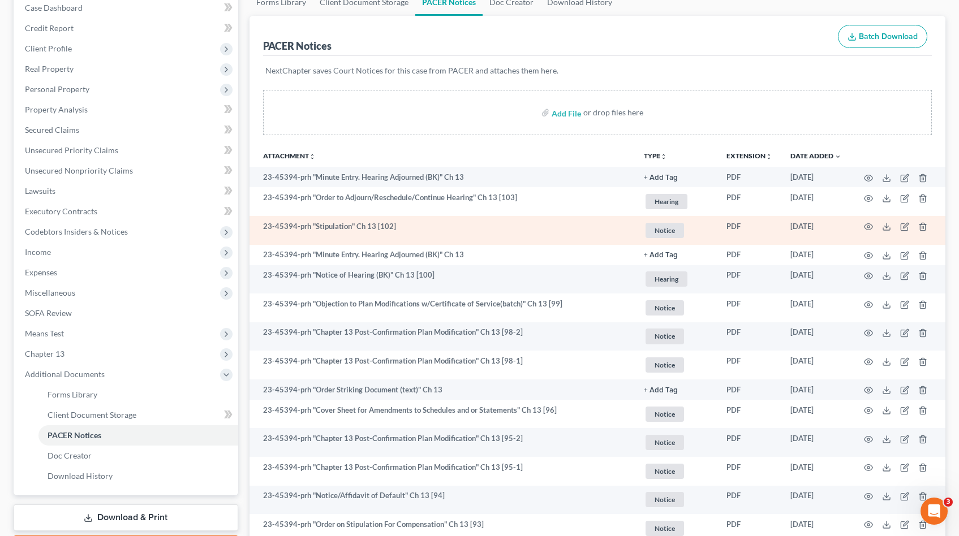
scroll to position [119, 0]
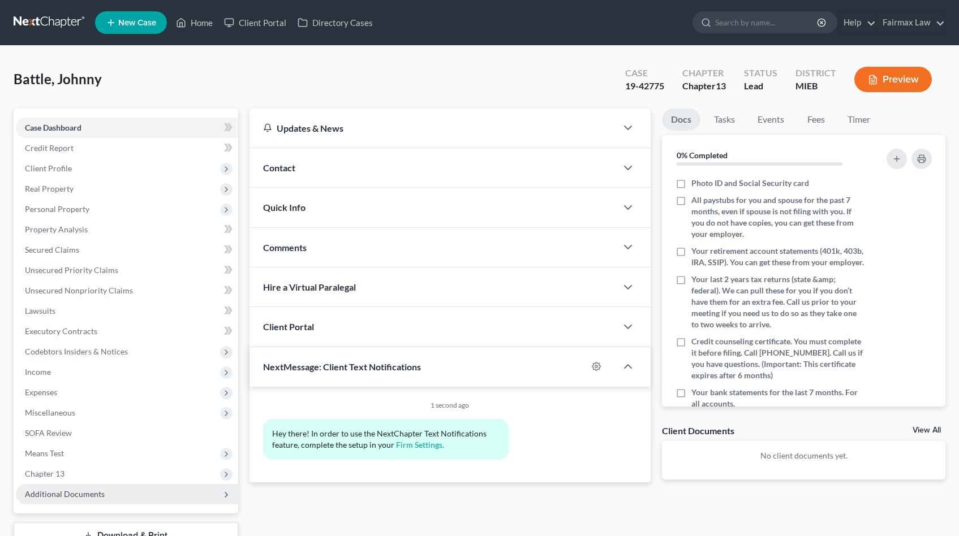
click at [62, 494] on span "Additional Documents" at bounding box center [65, 494] width 80 height 10
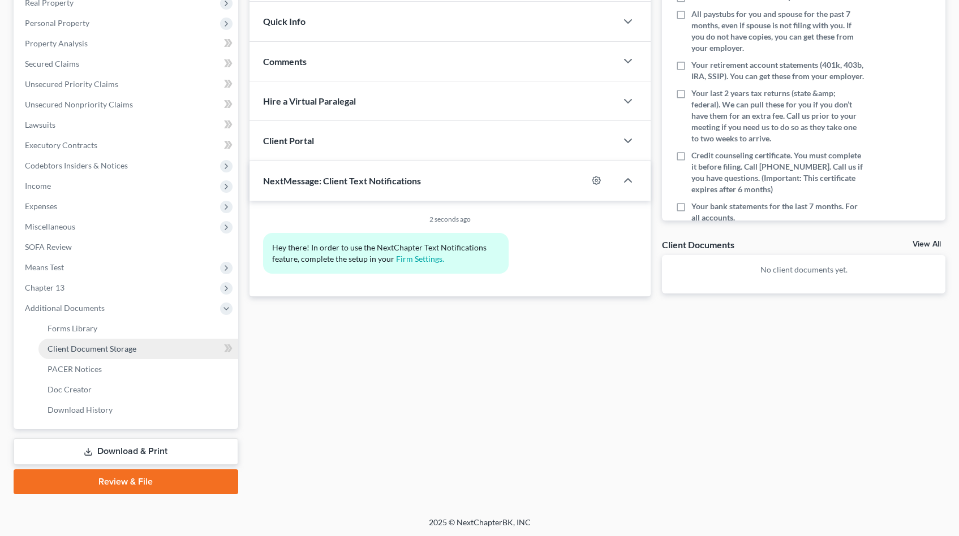
click at [88, 345] on span "Client Document Storage" at bounding box center [92, 349] width 89 height 10
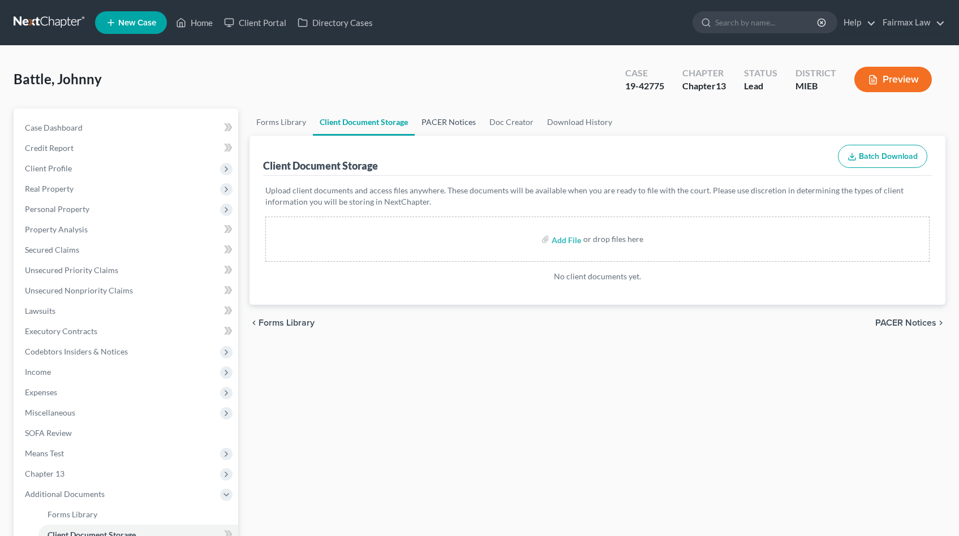
click at [470, 120] on link "PACER Notices" at bounding box center [449, 122] width 68 height 27
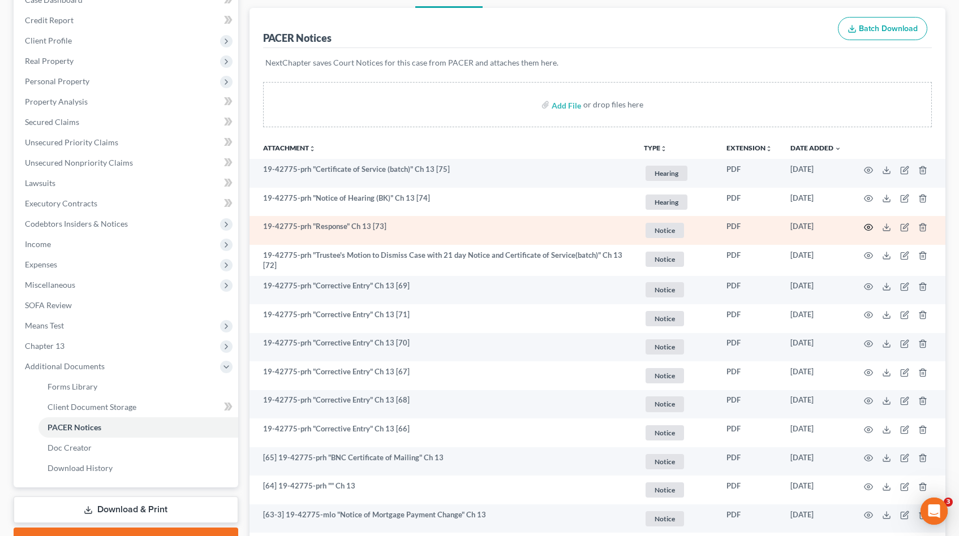
click at [865, 225] on icon "button" at bounding box center [868, 228] width 8 height 6
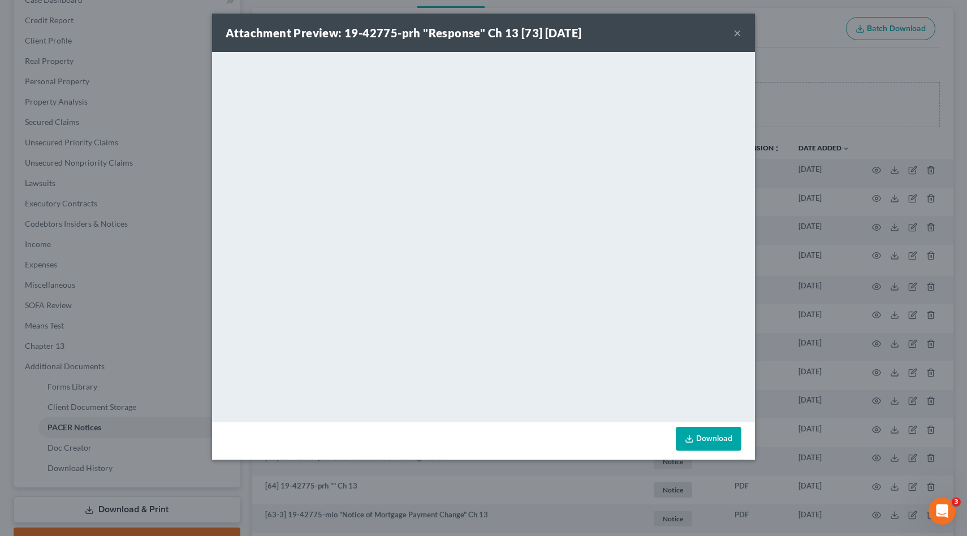
click at [786, 216] on div "Attachment Preview: 19-42775-prh "Response" Ch 13 [73] 08/04/2025 × <object ng-…" at bounding box center [483, 268] width 967 height 536
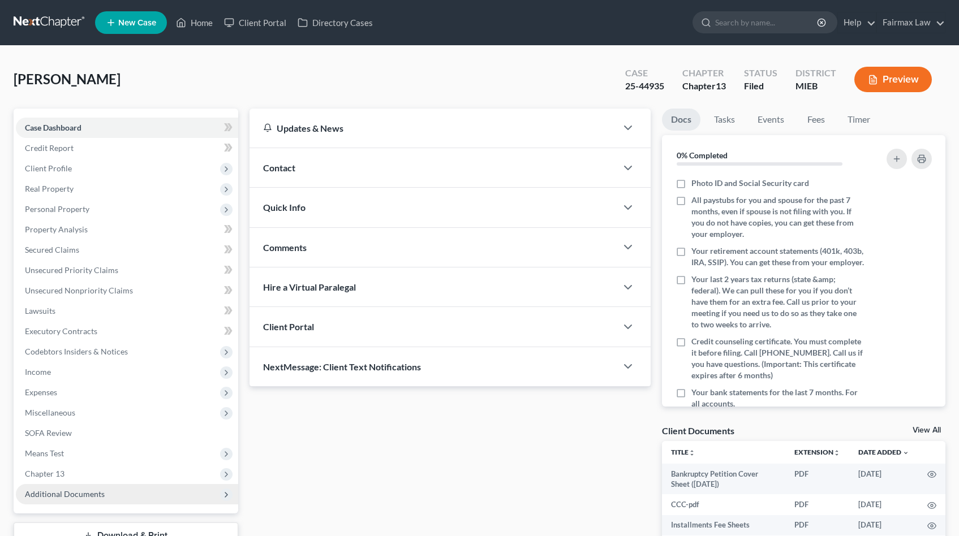
click at [80, 494] on span "Additional Documents" at bounding box center [65, 494] width 80 height 10
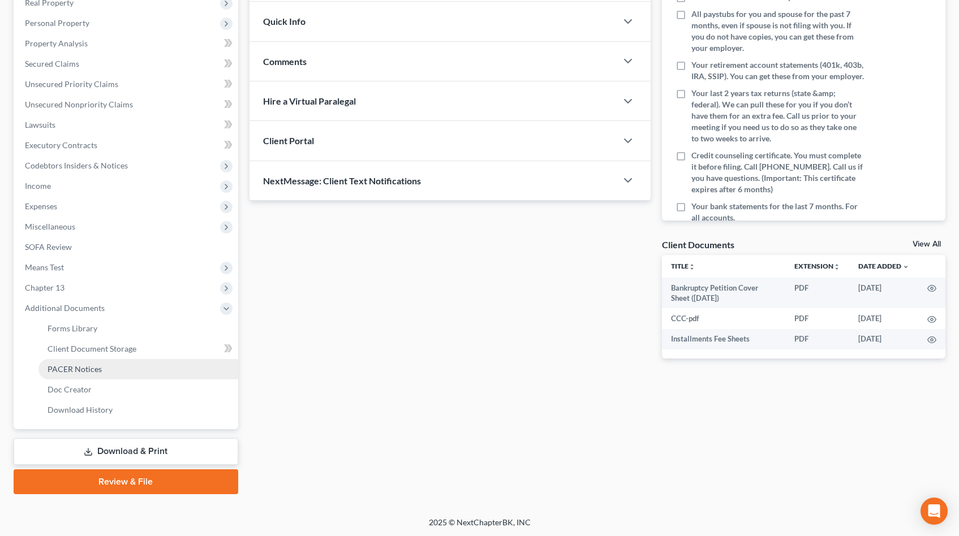
click at [113, 363] on link "PACER Notices" at bounding box center [138, 369] width 200 height 20
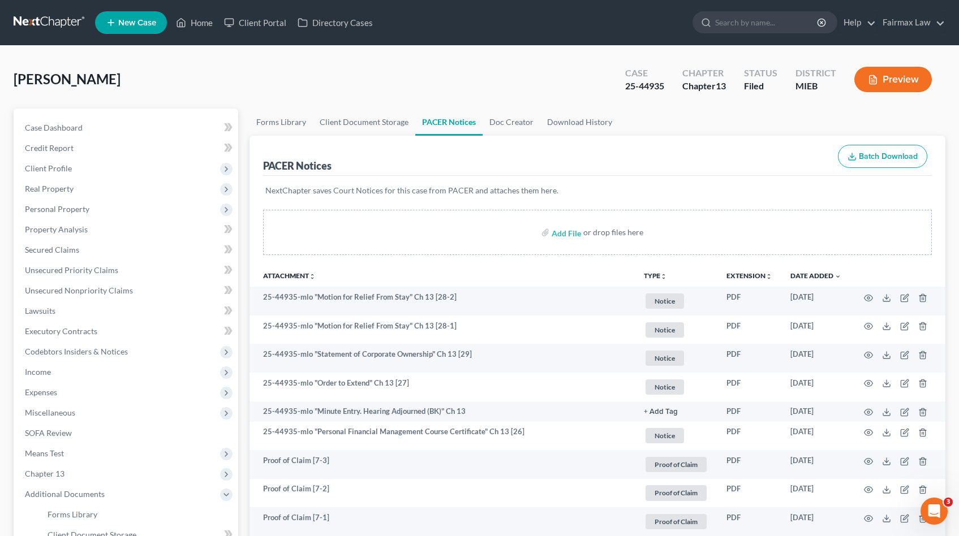
click at [594, 62] on div "[PERSON_NAME] Upgraded Case 25-44935 Chapter Chapter 13 Status Filed District M…" at bounding box center [479, 83] width 931 height 49
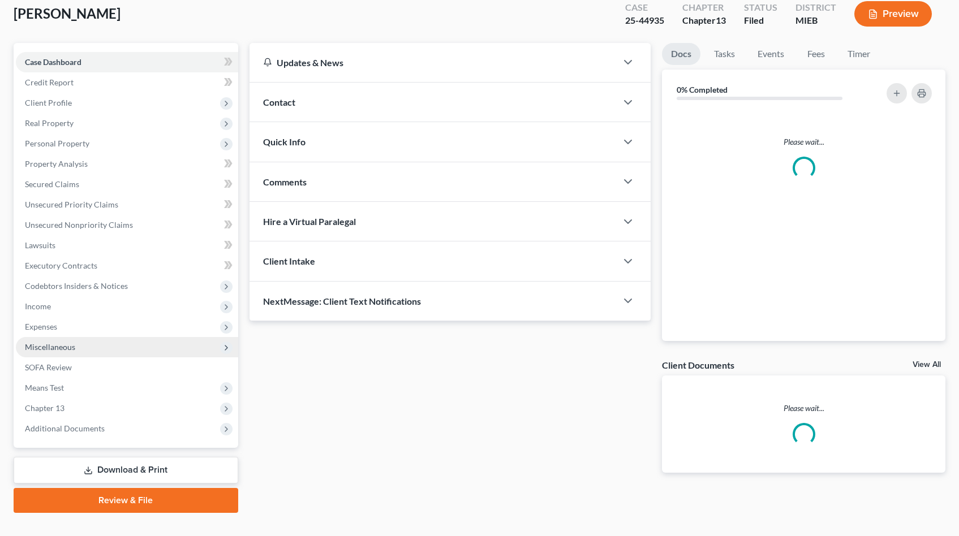
scroll to position [84, 0]
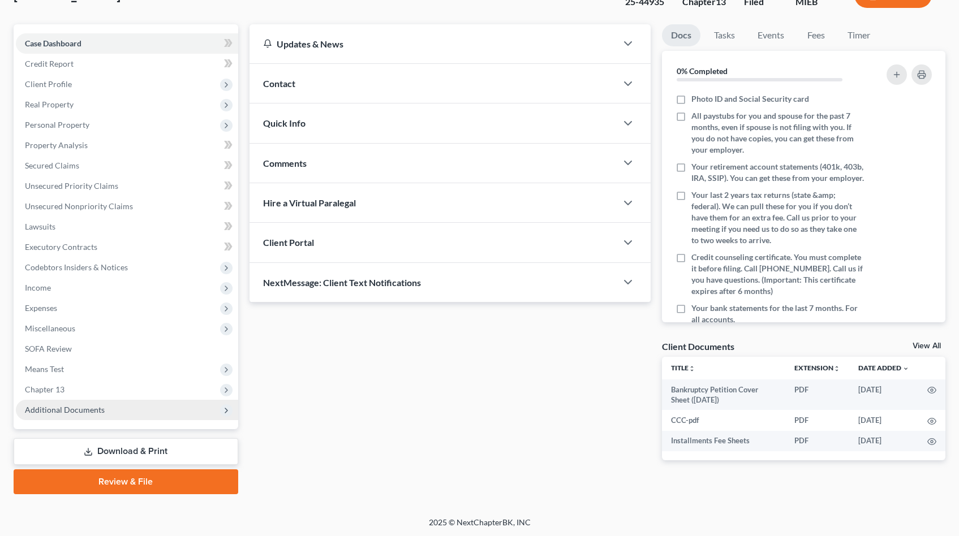
click at [68, 412] on span "Additional Documents" at bounding box center [65, 410] width 80 height 10
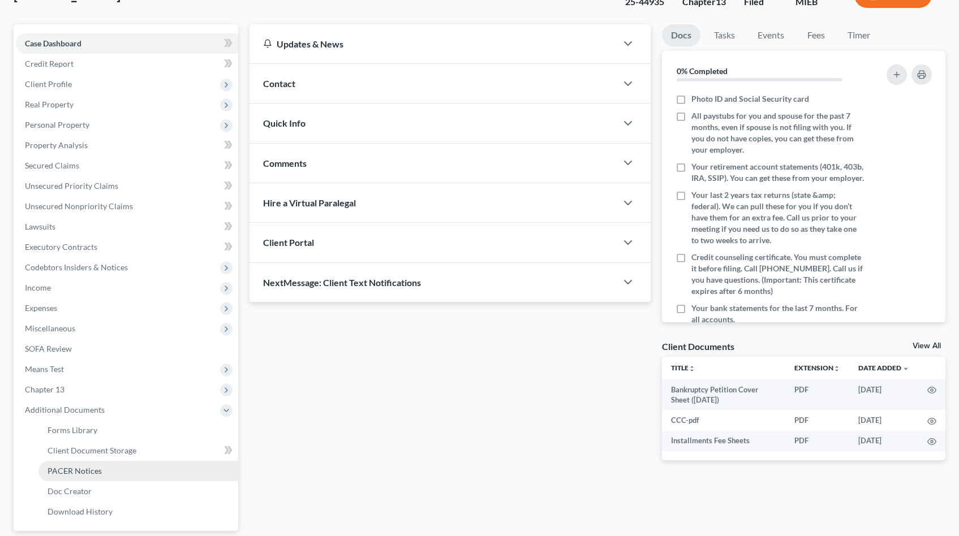
click at [74, 475] on link "PACER Notices" at bounding box center [138, 471] width 200 height 20
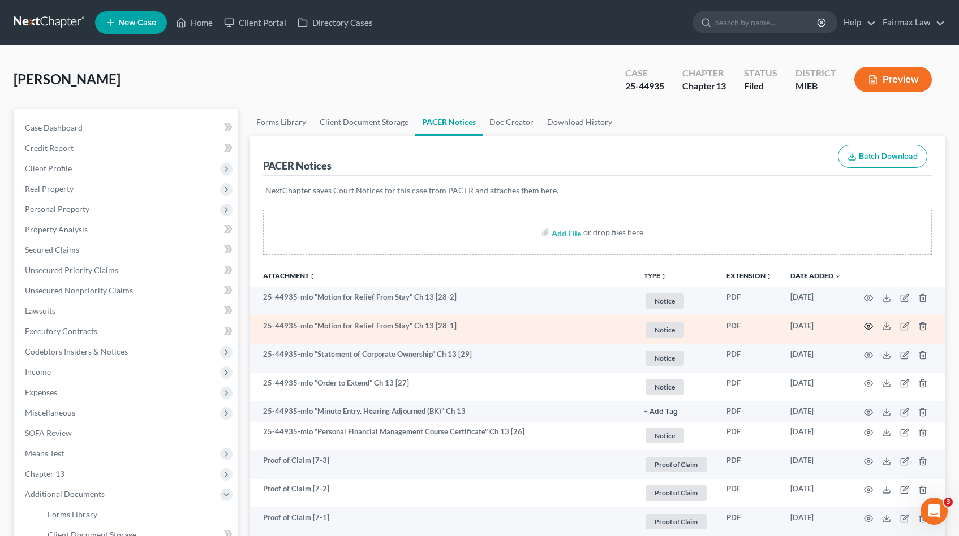
click at [870, 325] on icon "button" at bounding box center [868, 326] width 9 height 9
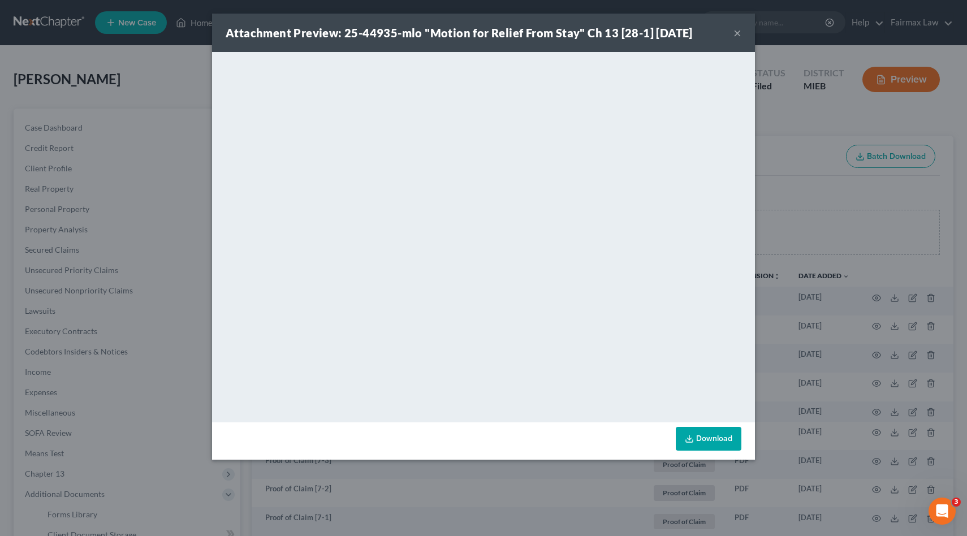
click at [776, 185] on div "Attachment Preview: 25-44935-mlo "Motion for Relief From Stay" Ch 13 [28-1] 08/…" at bounding box center [483, 268] width 967 height 536
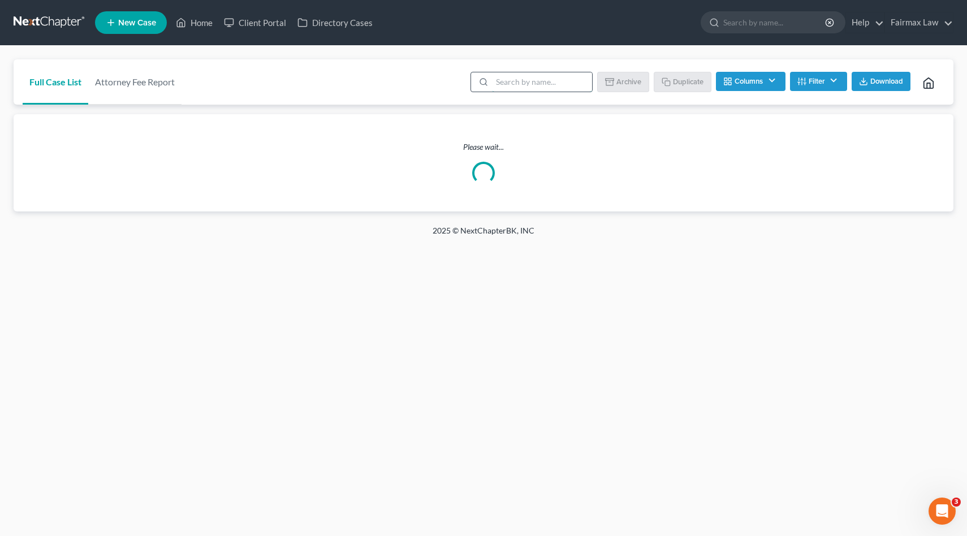
click at [553, 84] on input "search" at bounding box center [542, 81] width 100 height 19
paste input "30336"
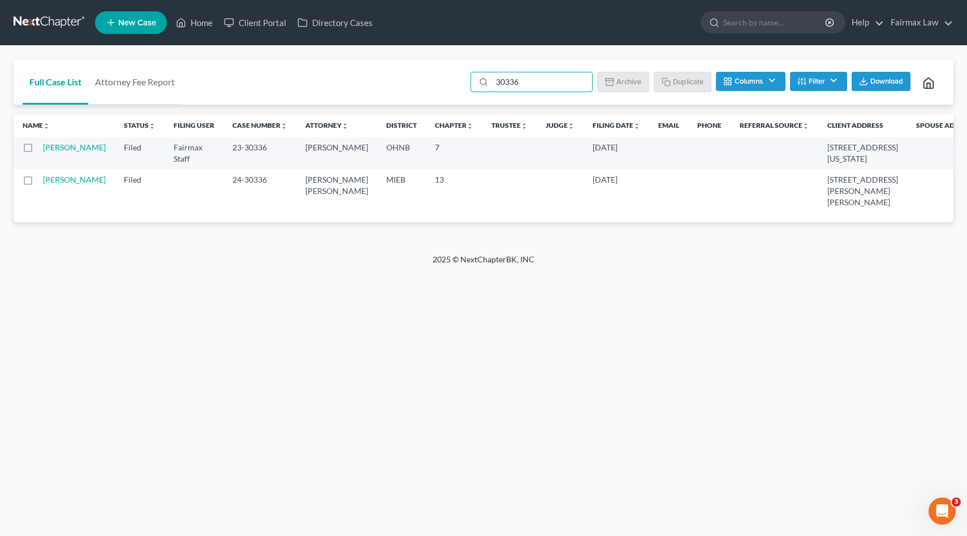
drag, startPoint x: 57, startPoint y: 192, endPoint x: 220, endPoint y: 118, distance: 179.4
click at [56, 184] on link "Mowery, Gary" at bounding box center [74, 180] width 63 height 10
type input "30336"
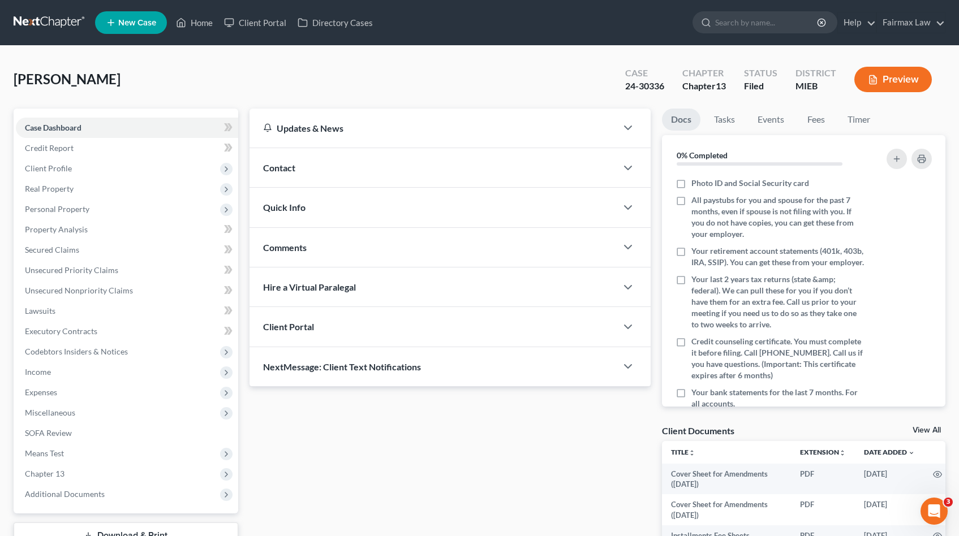
click at [8, 82] on div "[PERSON_NAME] Upgraded Case 24-30336 Chapter Chapter 13 Status Filed District M…" at bounding box center [479, 351] width 959 height 611
click at [23, 77] on span "[PERSON_NAME]" at bounding box center [67, 79] width 107 height 16
copy span "[PERSON_NAME]"
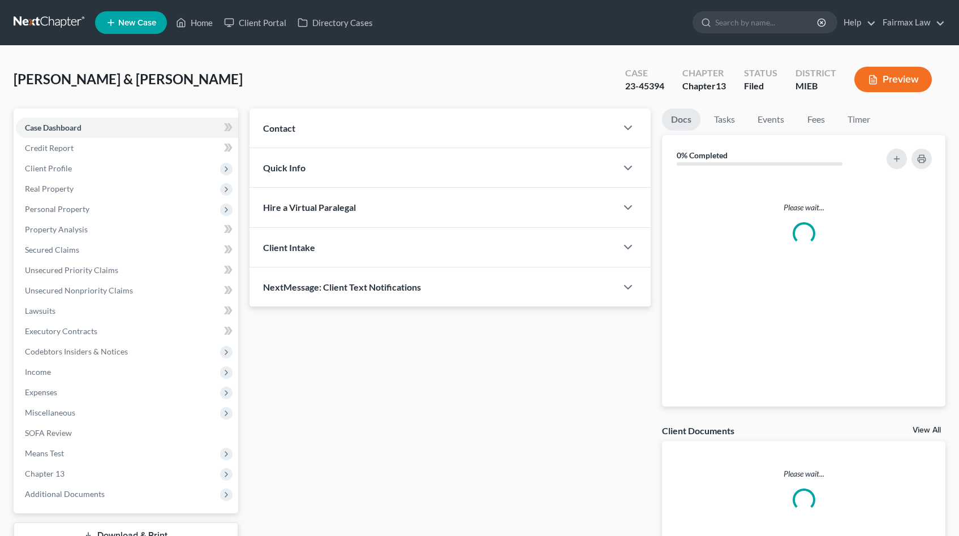
click at [656, 87] on div "23-45394" at bounding box center [644, 86] width 39 height 13
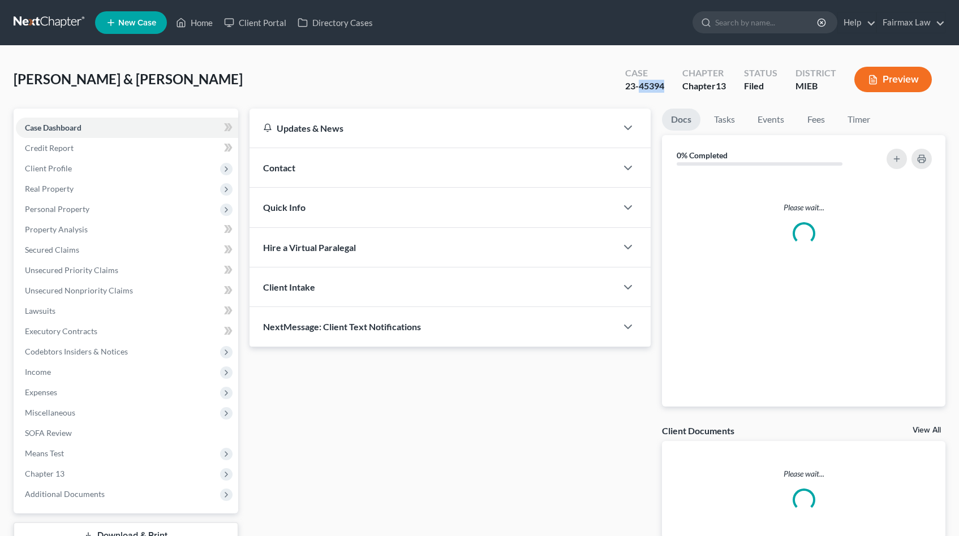
click at [656, 87] on div "23-45394" at bounding box center [644, 86] width 39 height 13
copy div "23-45394"
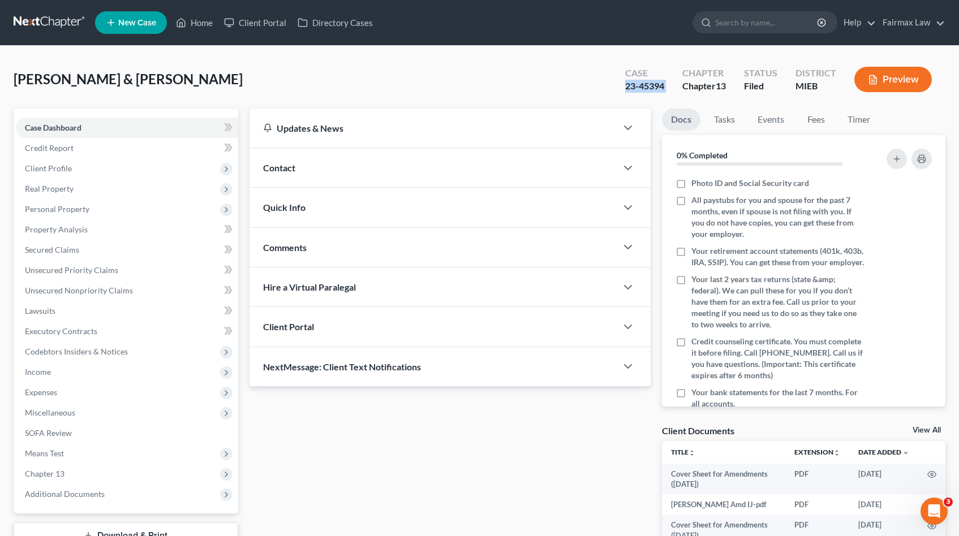
click at [645, 88] on div "23-45394" at bounding box center [644, 86] width 39 height 13
click at [644, 88] on div "23-45394" at bounding box center [644, 86] width 39 height 13
copy div "23-45394"
click at [51, 79] on span "Karagozian, Brandon & Amanda" at bounding box center [128, 79] width 229 height 16
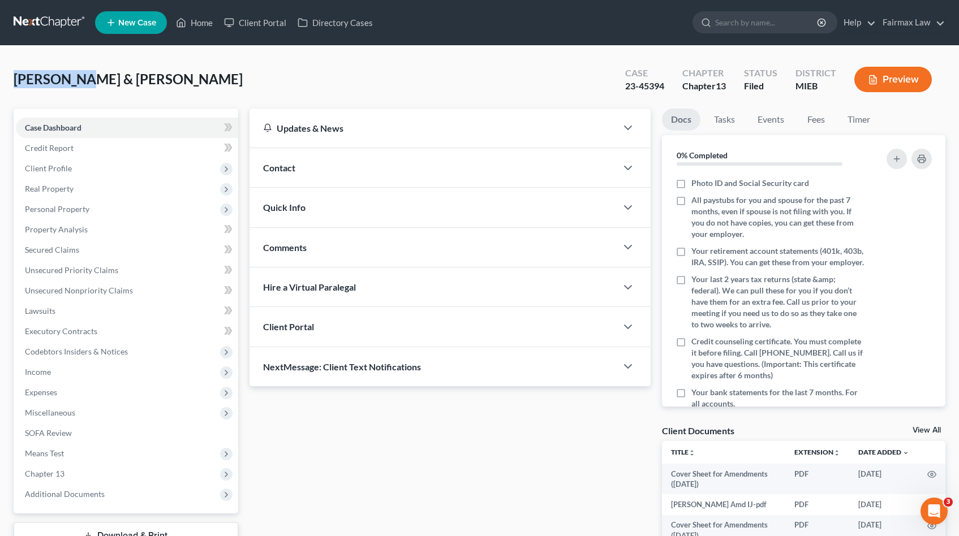
click at [51, 79] on span "Karagozian, Brandon & Amanda" at bounding box center [128, 79] width 229 height 16
copy span "Karagozian"
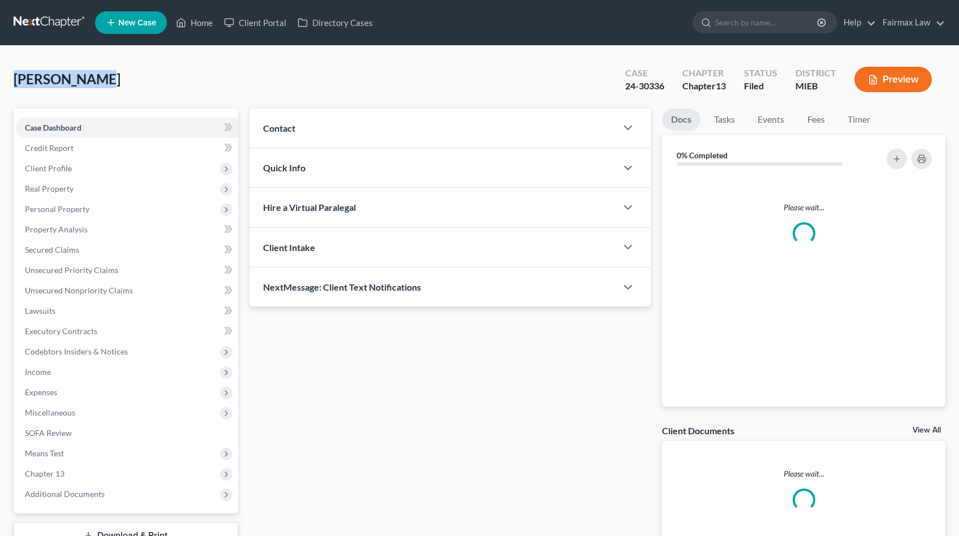
drag, startPoint x: 98, startPoint y: 80, endPoint x: 15, endPoint y: 81, distance: 83.1
click at [15, 80] on div "[PERSON_NAME] Upgraded Case 24-30336 Chapter Chapter 13 Status Filed District M…" at bounding box center [479, 83] width 931 height 49
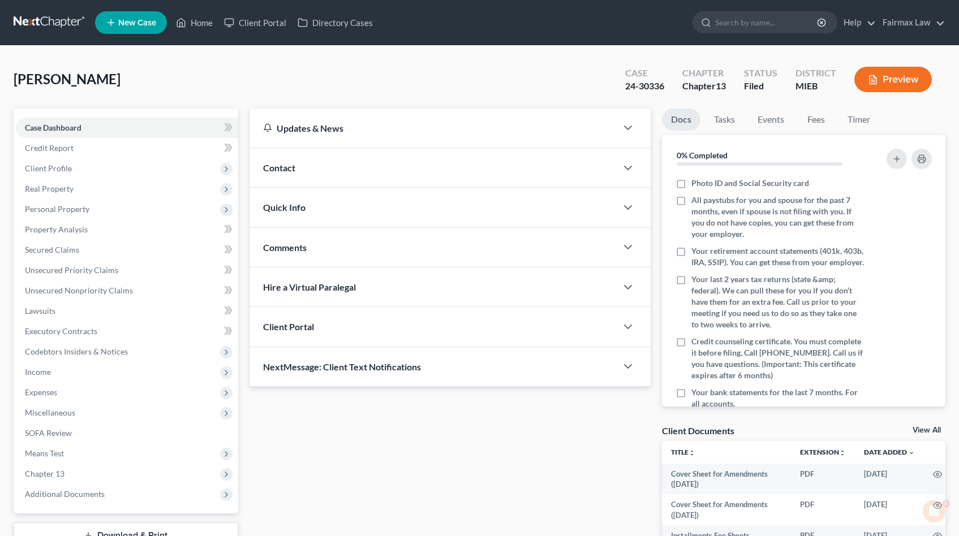
click at [651, 87] on div "24-30336" at bounding box center [644, 86] width 39 height 13
copy div "24-30336"
click at [72, 495] on span "Additional Documents" at bounding box center [65, 494] width 80 height 10
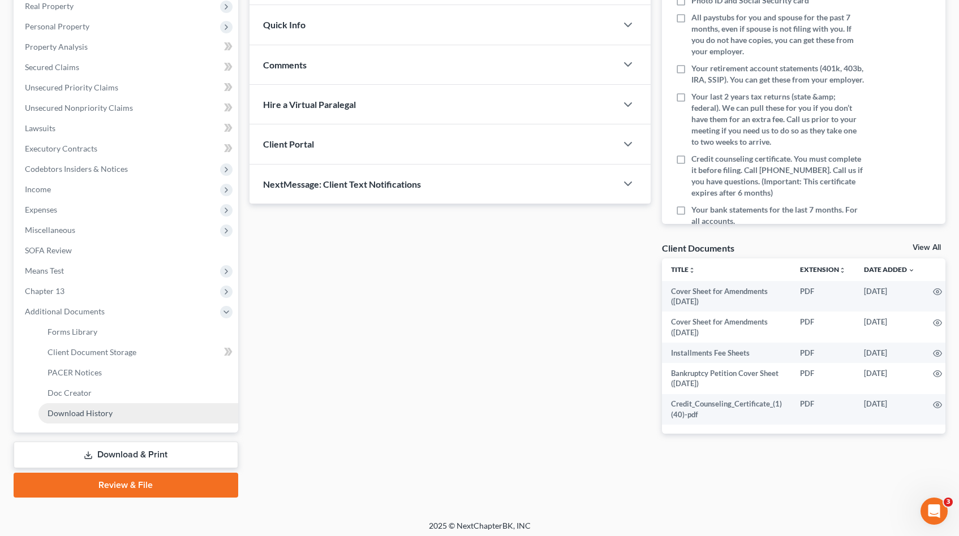
scroll to position [186, 0]
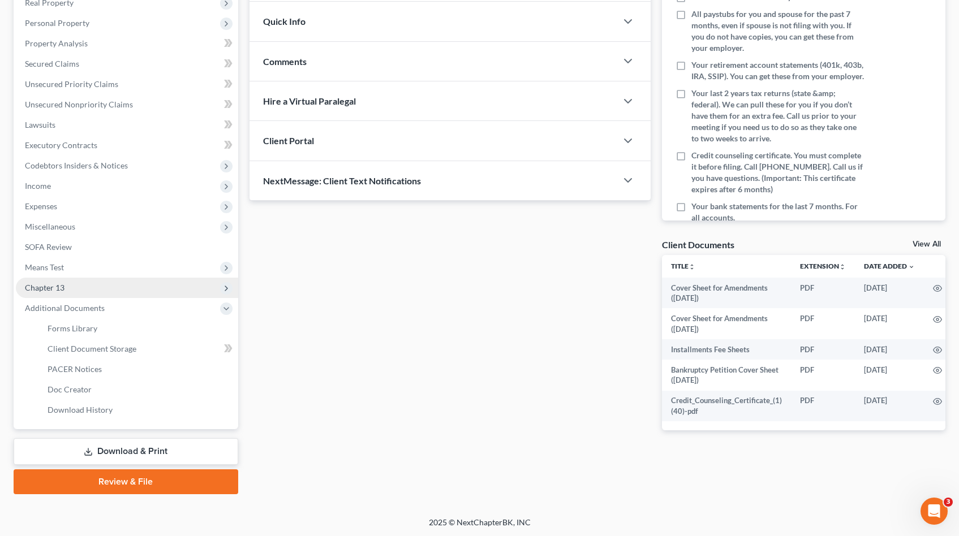
click at [74, 289] on span "Chapter 13" at bounding box center [127, 288] width 222 height 20
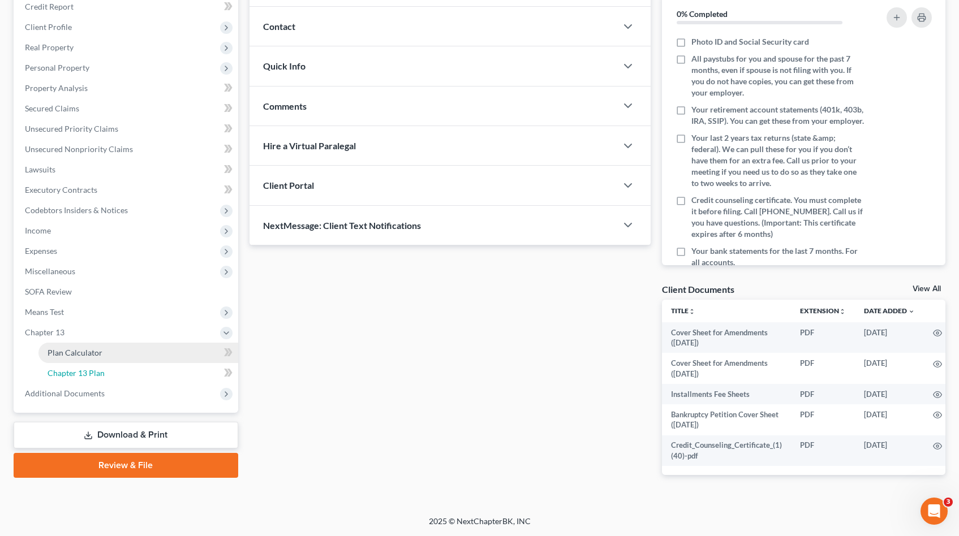
click at [77, 369] on span "Chapter 13 Plan" at bounding box center [76, 373] width 57 height 10
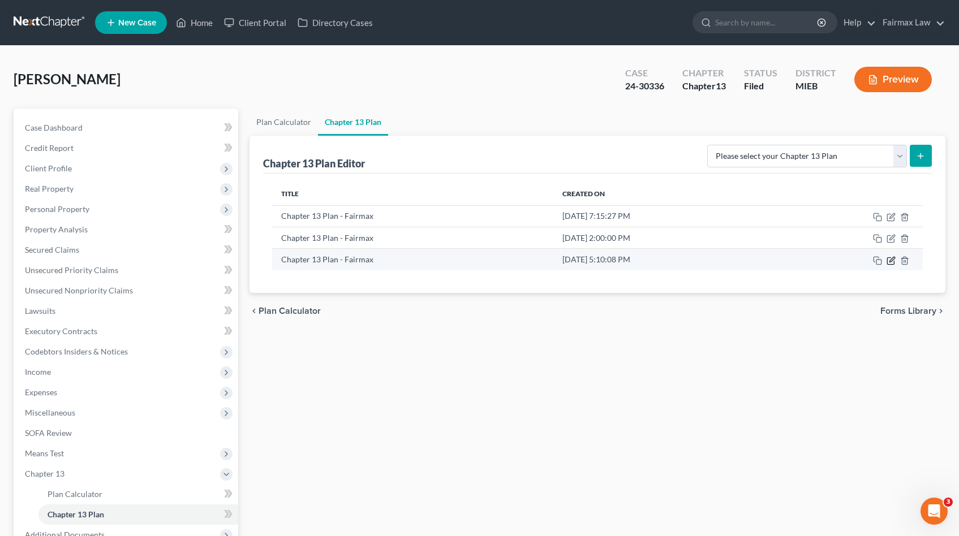
click at [892, 258] on icon "button" at bounding box center [891, 259] width 5 height 5
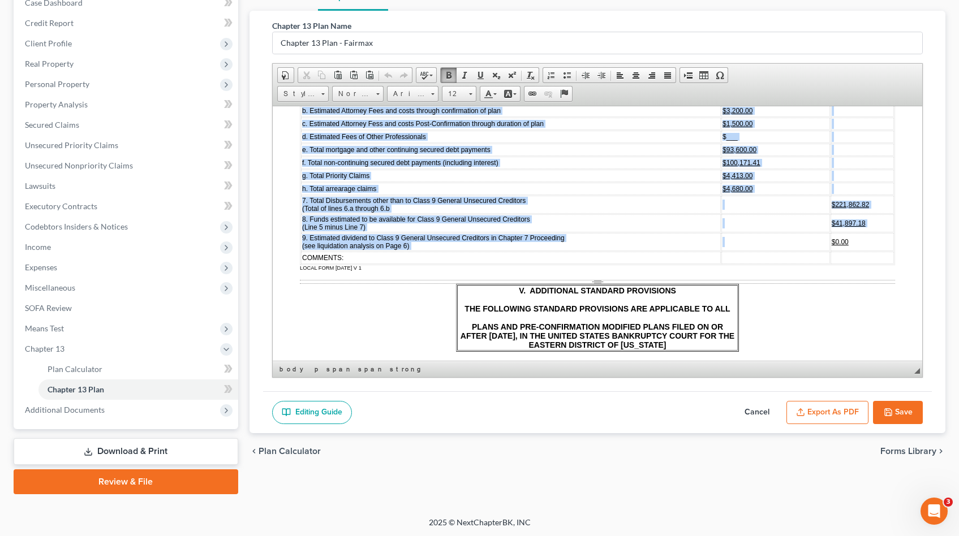
scroll to position [4167, 0]
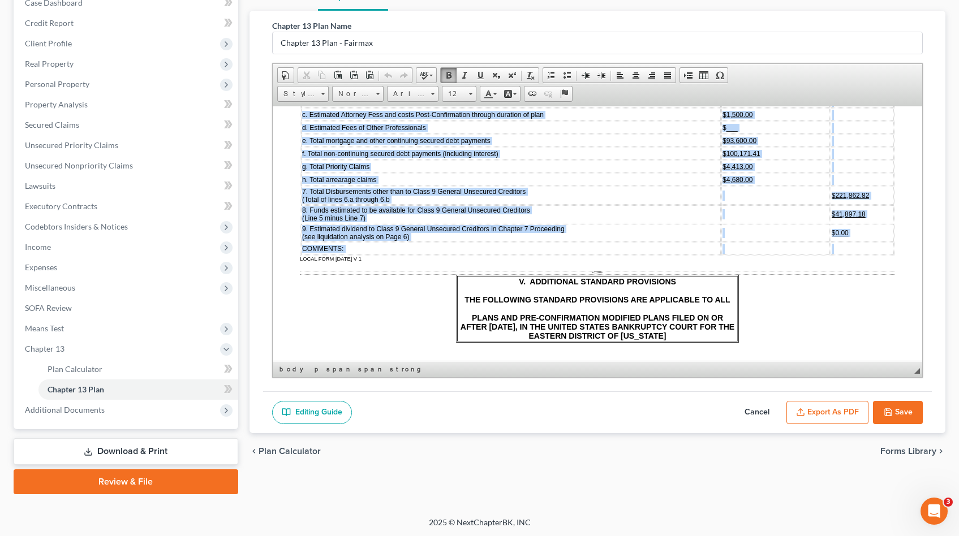
drag, startPoint x: 301, startPoint y: 226, endPoint x: 857, endPoint y: 277, distance: 558.3
click at [857, 254] on tbody "1. Proposed length of Plan: 60 months 2. Initial Plan Payment: $4,396.00 per mo…" at bounding box center [596, 84] width 593 height 342
copy tbody "8. Loremips dolors am Cons: 09 adipis 1. Elitsed Doei Tempori: $1,440.44 utl et…"
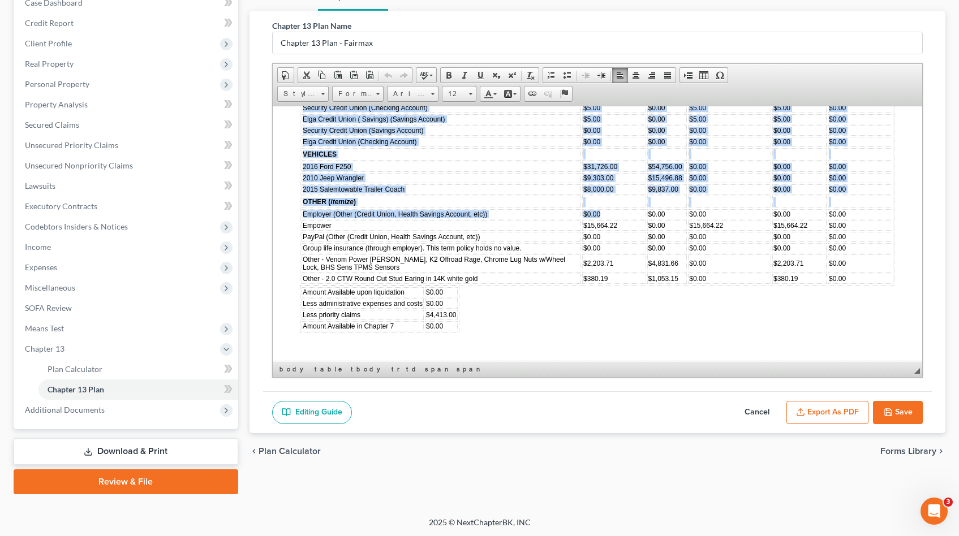
scroll to position [3751, 0]
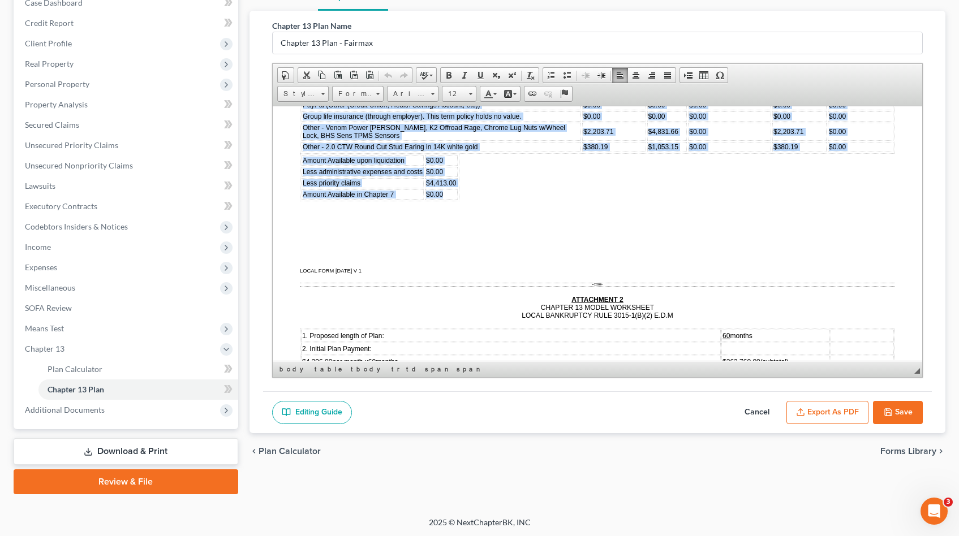
drag, startPoint x: 365, startPoint y: 195, endPoint x: 448, endPoint y: 217, distance: 86.2
copy body "LORE IP DOLORSIT AMET CONSEC ADIPI ELITS DOEIUS’T INCID UT LABORE ETDOLO MAGNAA…"
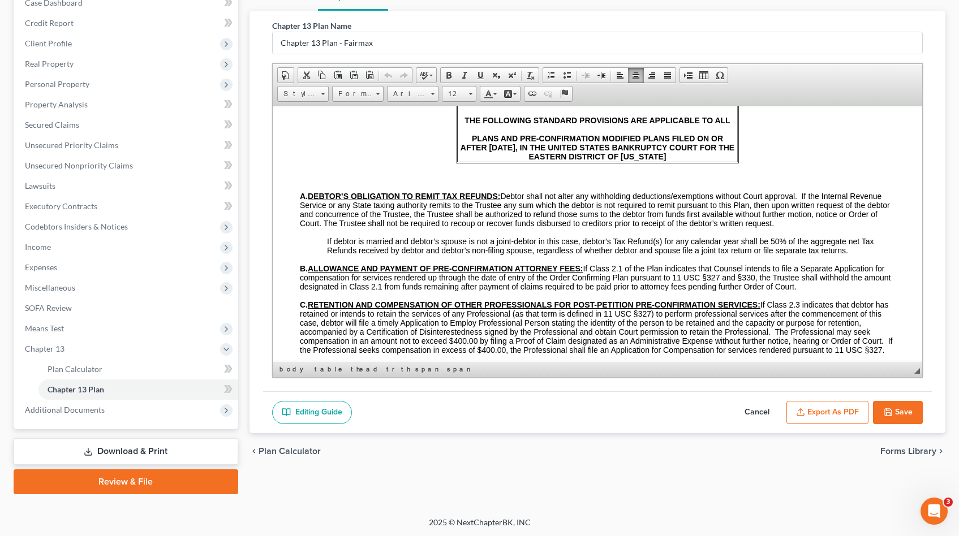
scroll to position [4239, 0]
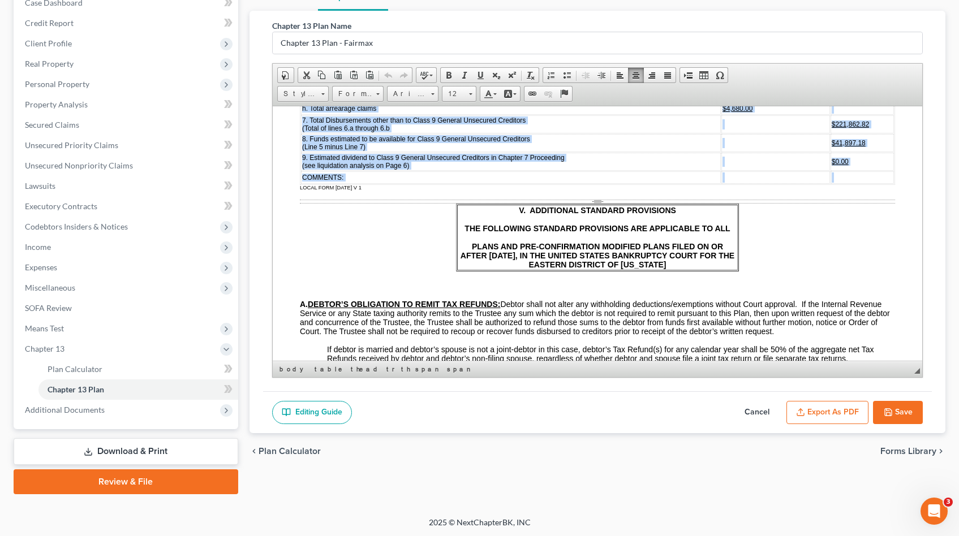
drag, startPoint x: 303, startPoint y: 148, endPoint x: 844, endPoint y: 209, distance: 544.7
click at [844, 183] on tbody "1. Proposed length of Plan: 60 months 2. Initial Plan Payment: $4,396.00 per mo…" at bounding box center [596, 13] width 593 height 342
copy tbody "8. Loremips dolors am Cons: 09 adipis 1. Elitsed Doei Tempori: $1,440.44 utl et…"
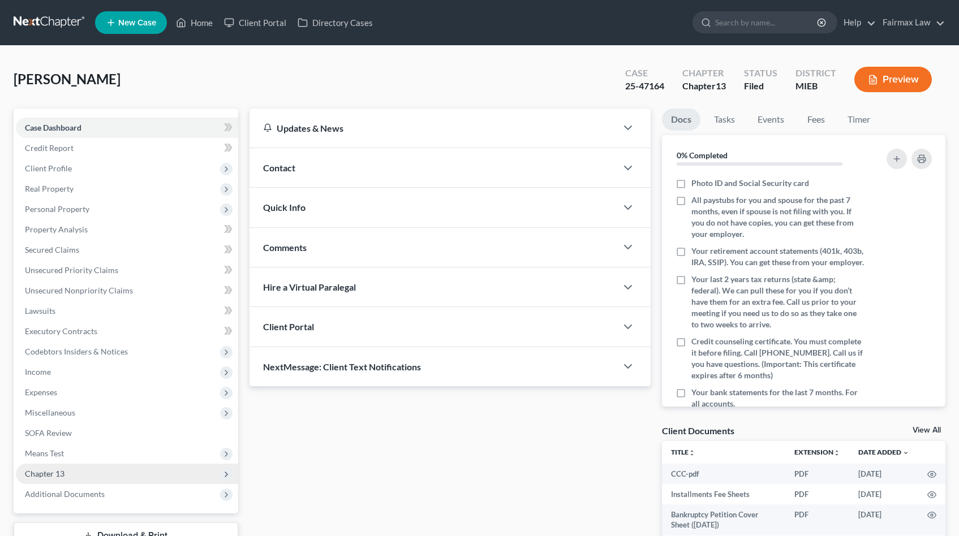
click at [57, 482] on span "Chapter 13" at bounding box center [127, 474] width 222 height 20
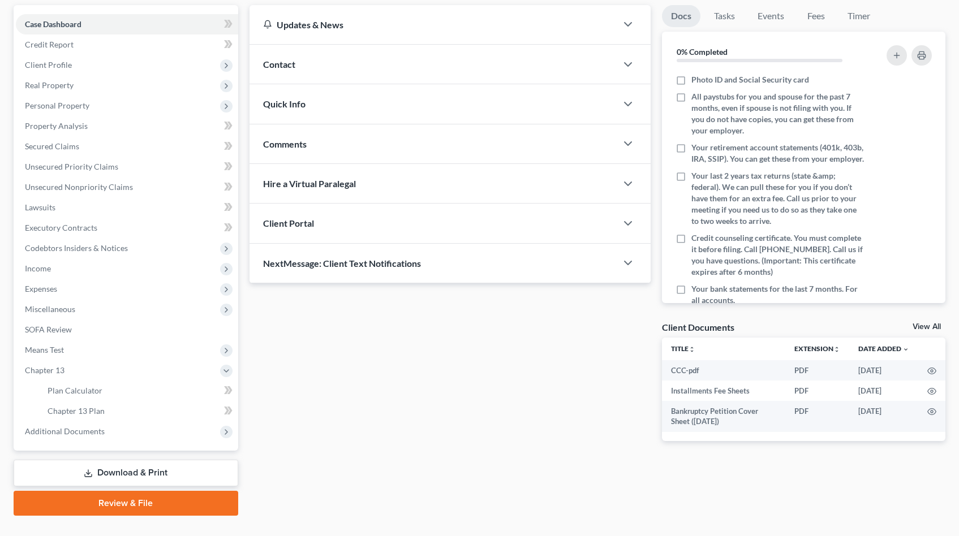
scroll to position [125, 0]
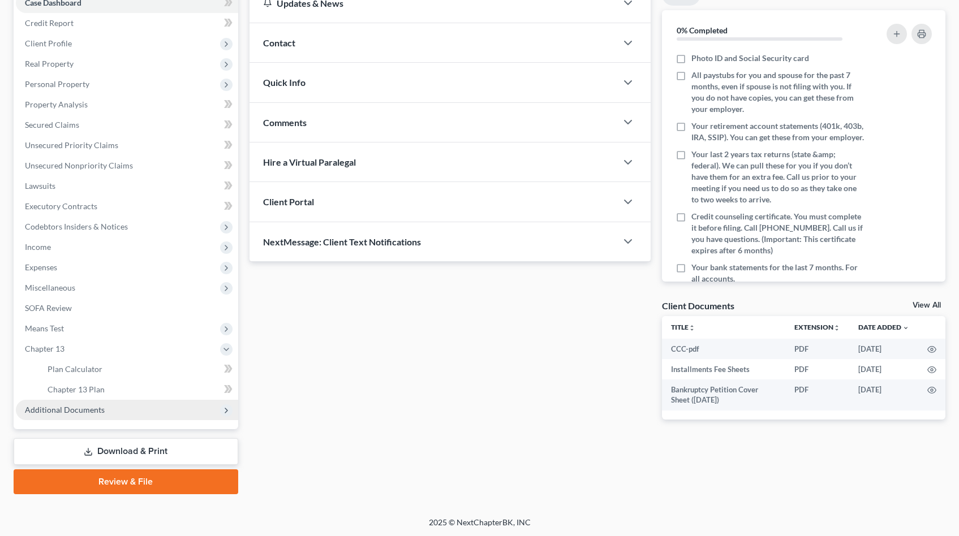
click at [66, 407] on span "Additional Documents" at bounding box center [65, 410] width 80 height 10
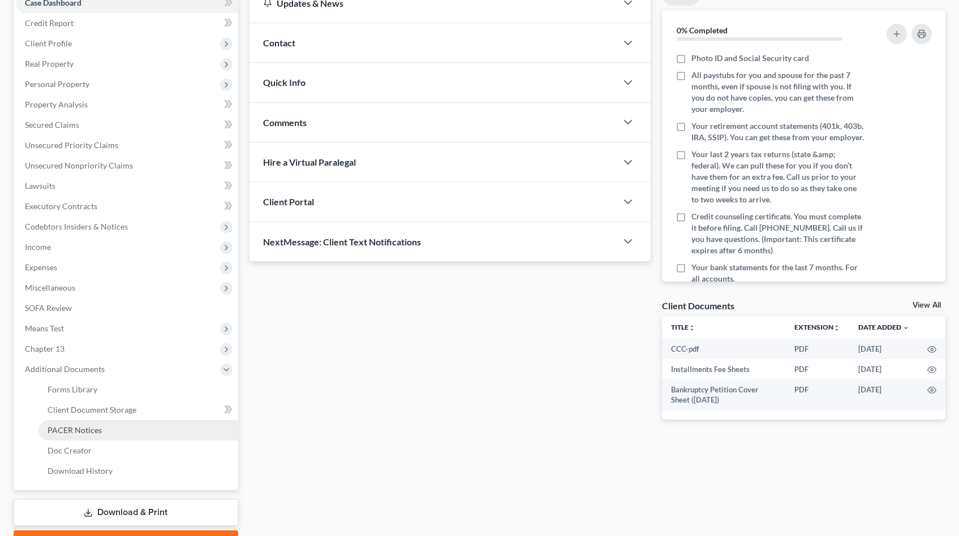
click at [94, 435] on link "PACER Notices" at bounding box center [138, 430] width 200 height 20
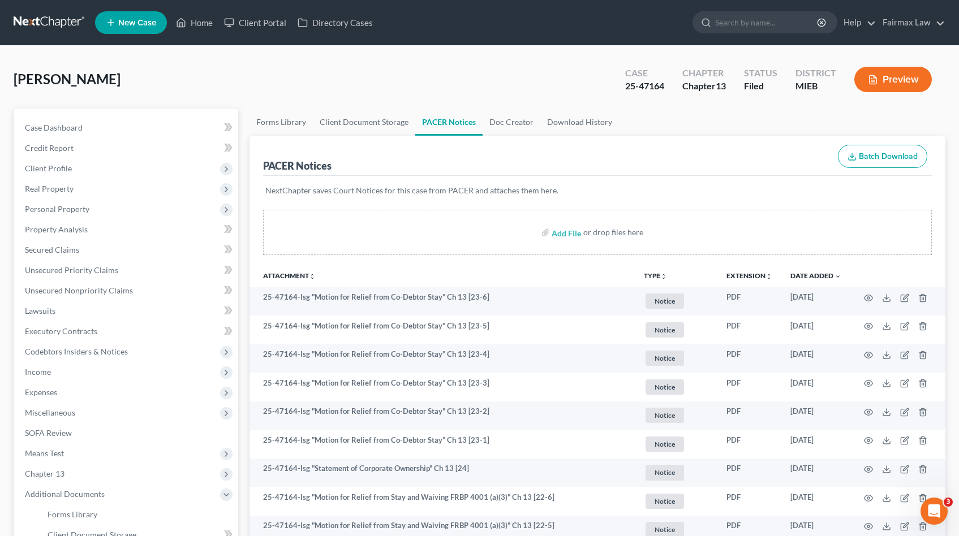
click at [463, 101] on div "Haynes, Latasha Upgraded Case 25-47164 Chapter Chapter 13 Status Filed District…" at bounding box center [479, 83] width 931 height 49
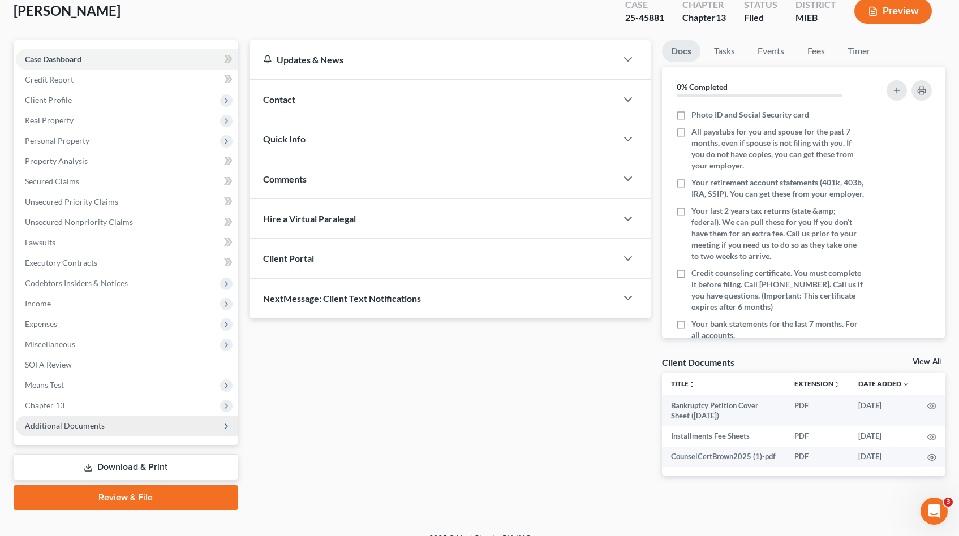
scroll to position [74, 0]
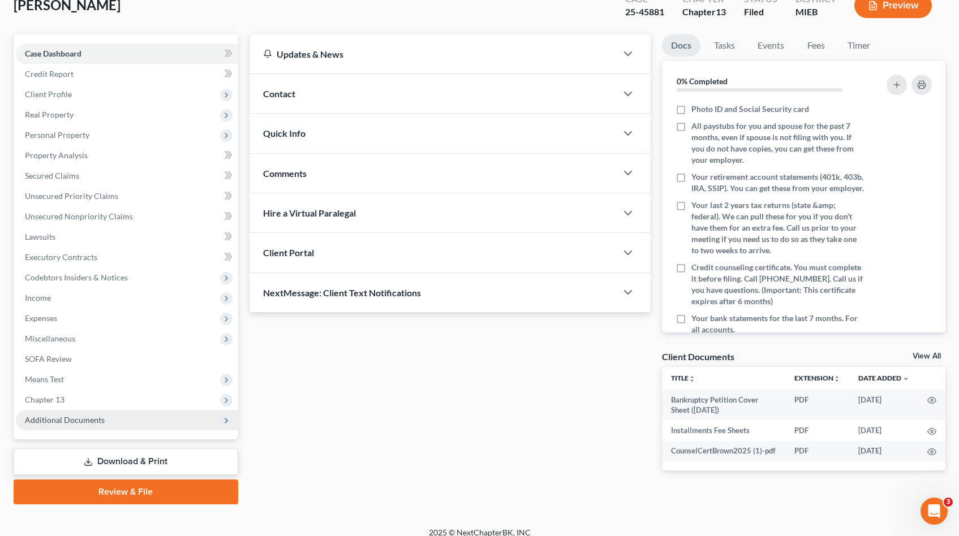
click at [89, 420] on span "Additional Documents" at bounding box center [65, 420] width 80 height 10
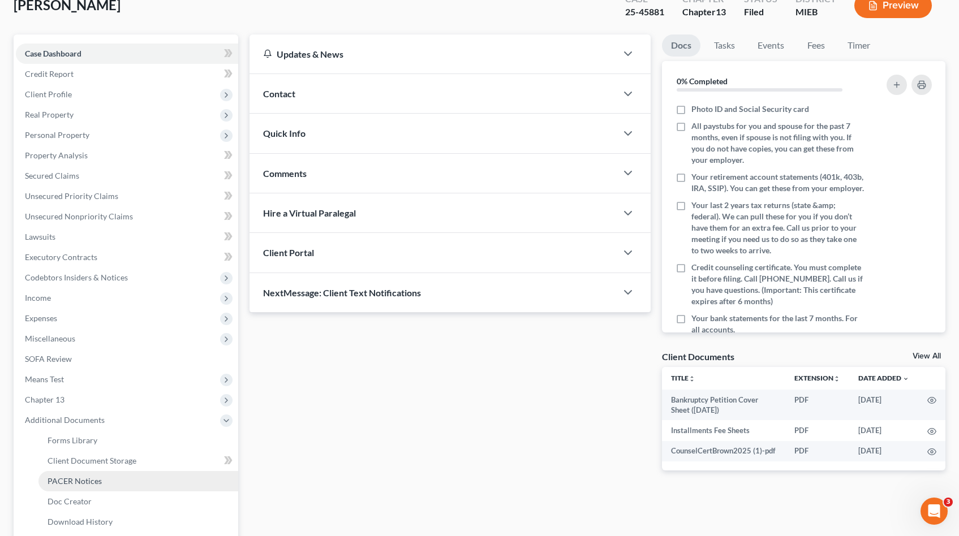
click at [94, 475] on link "PACER Notices" at bounding box center [138, 481] width 200 height 20
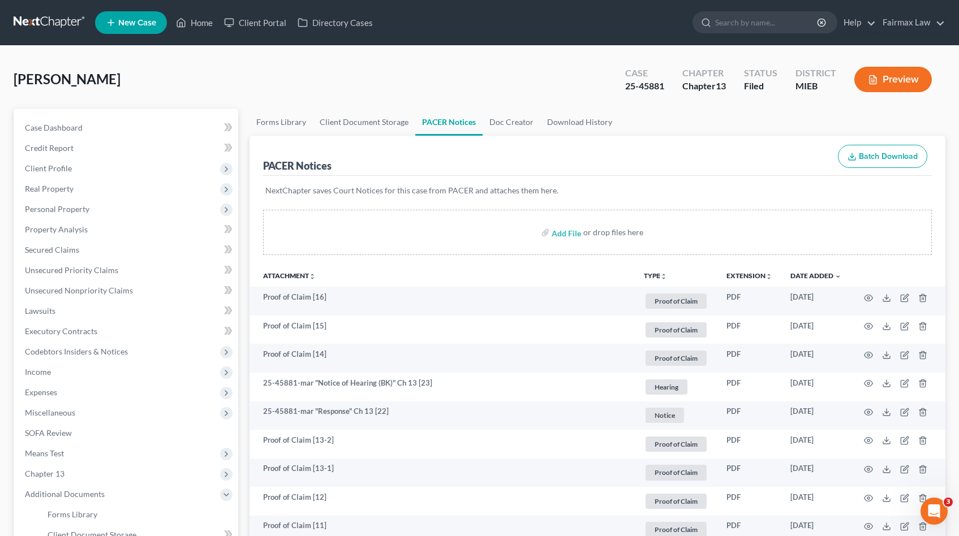
click at [561, 86] on div "Brown, Kennetta Upgraded Case 25-45881 Chapter Chapter 13 Status Filed District…" at bounding box center [479, 83] width 931 height 49
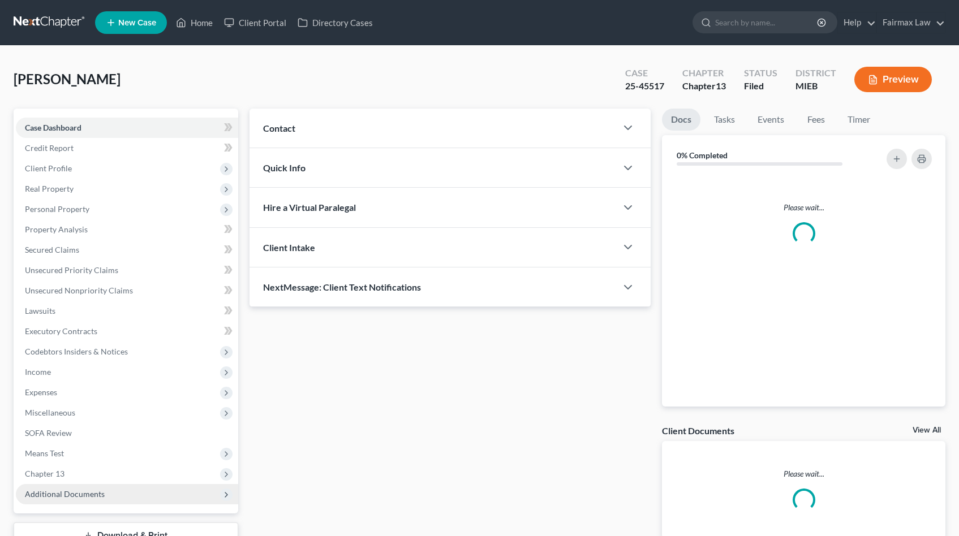
click at [89, 496] on span "Additional Documents" at bounding box center [65, 494] width 80 height 10
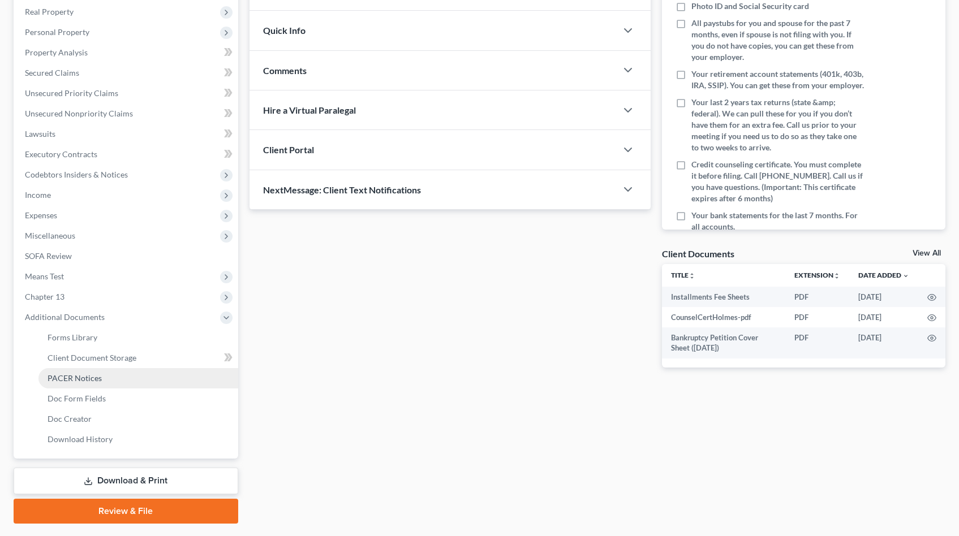
click at [85, 378] on span "PACER Notices" at bounding box center [75, 378] width 54 height 10
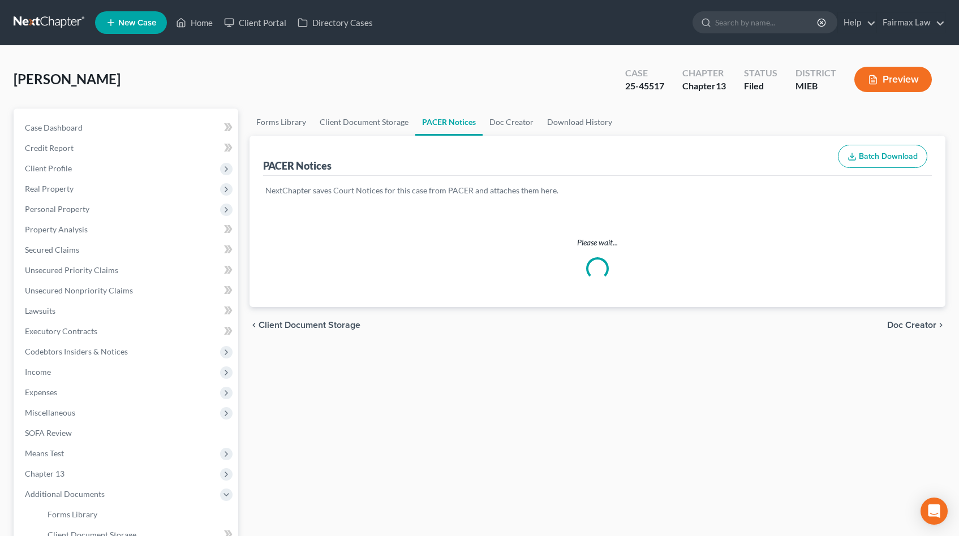
click at [521, 58] on div "Holmes, Tynisha Upgraded Case 25-45517 Chapter Chapter 13 Status Filed District…" at bounding box center [479, 374] width 959 height 657
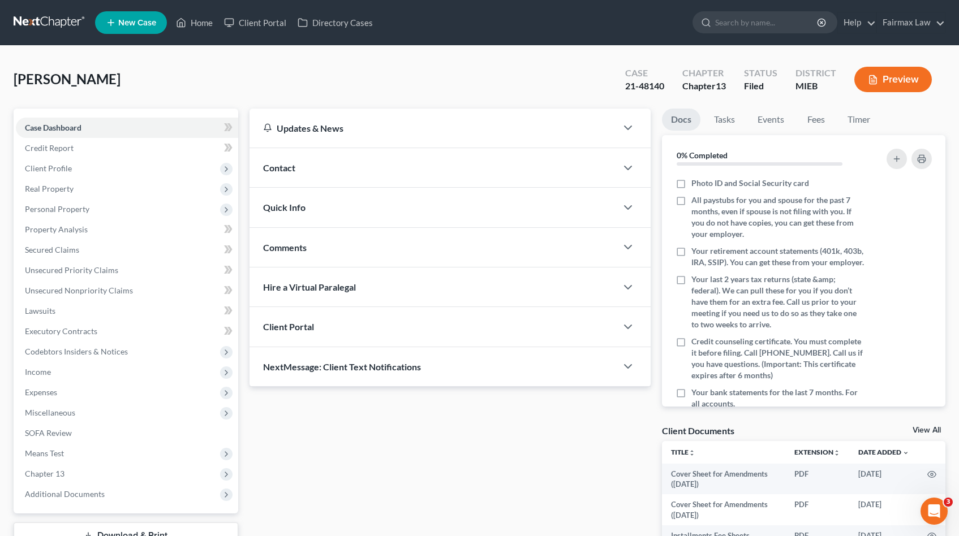
click at [60, 80] on span "[PERSON_NAME]" at bounding box center [67, 79] width 107 height 16
copy span "Angel"
click at [26, 78] on span "[PERSON_NAME]" at bounding box center [67, 79] width 107 height 16
drag, startPoint x: 26, startPoint y: 78, endPoint x: 125, endPoint y: 70, distance: 99.3
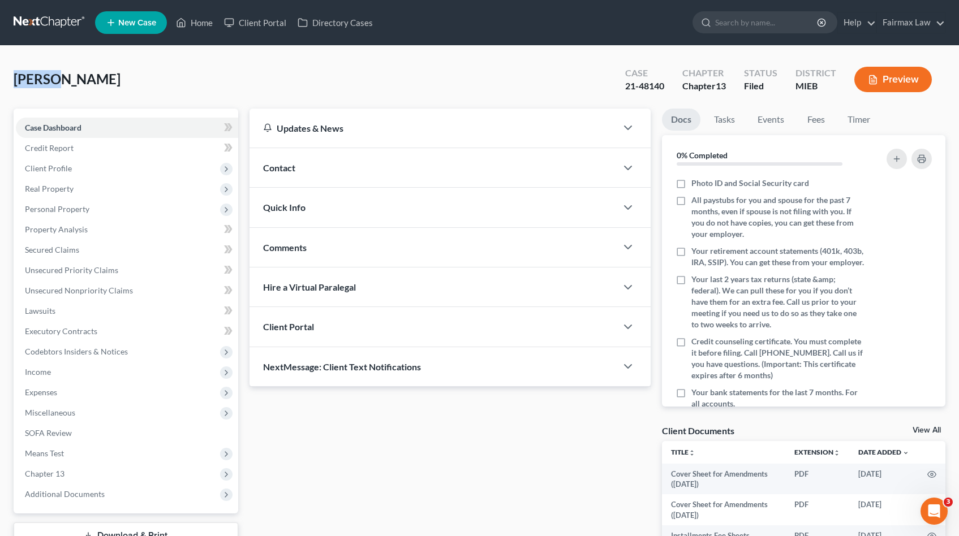
click at [27, 78] on span "[PERSON_NAME]" at bounding box center [67, 79] width 107 height 16
copy span "[PERSON_NAME]"
drag, startPoint x: 620, startPoint y: 87, endPoint x: 638, endPoint y: 51, distance: 39.7
click at [664, 87] on div "Case 21-48140" at bounding box center [644, 80] width 57 height 33
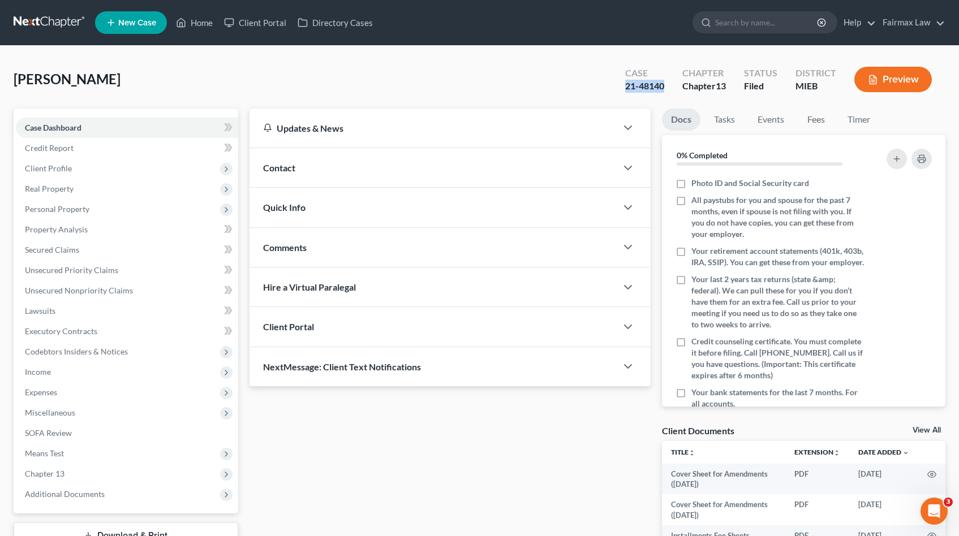
copy div "21-48140"
